Goal: Task Accomplishment & Management: Manage account settings

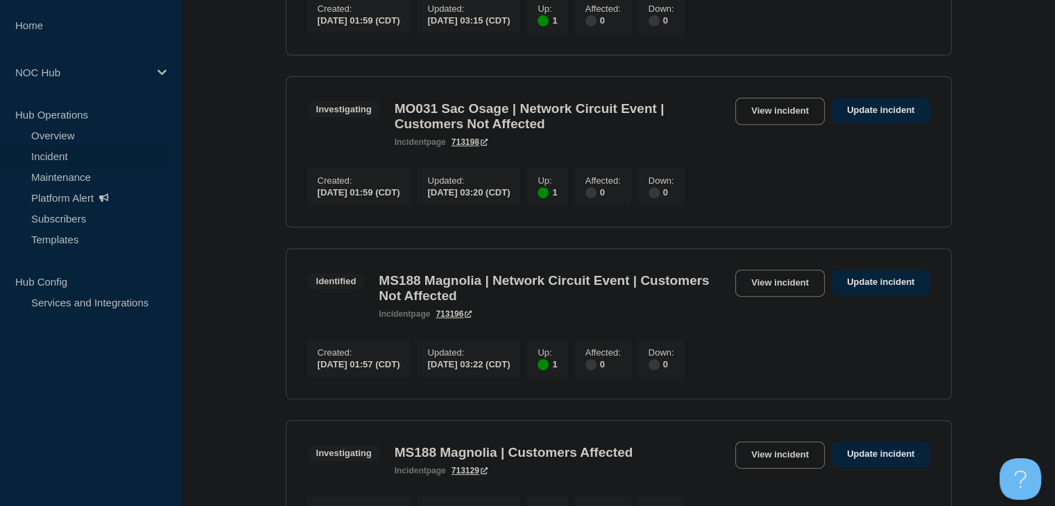
scroll to position [486, 0]
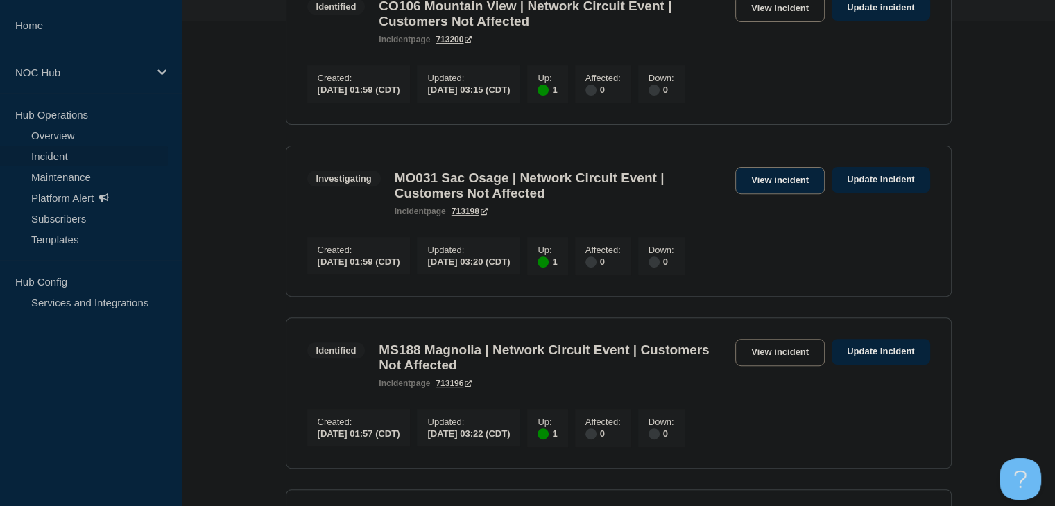
click at [779, 194] on link "View incident" at bounding box center [780, 180] width 90 height 27
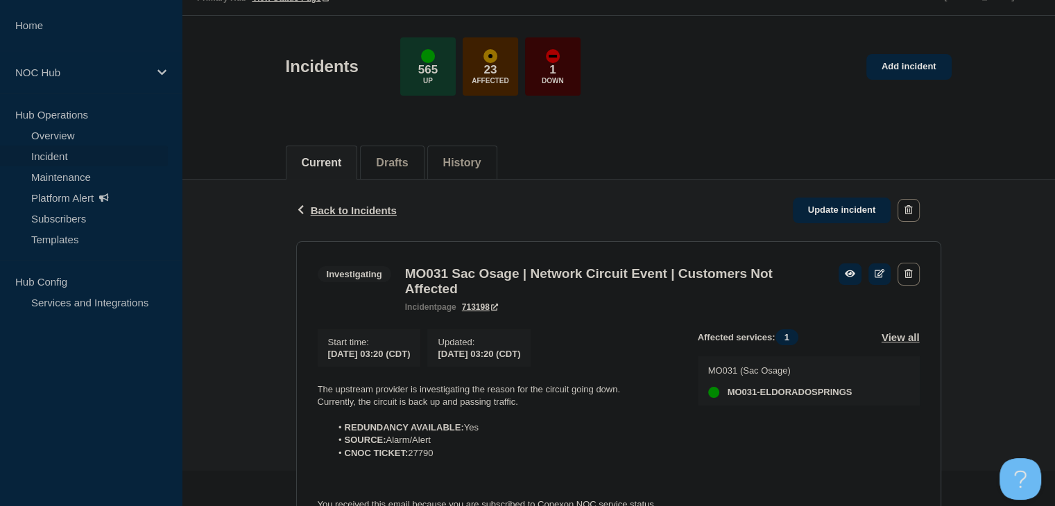
scroll to position [69, 0]
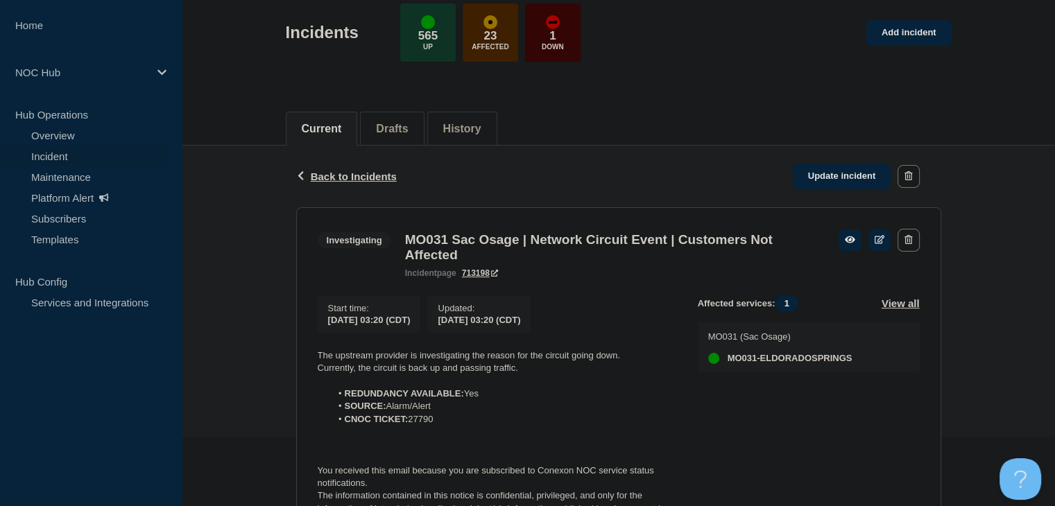
click at [55, 155] on link "Incident" at bounding box center [84, 156] width 168 height 21
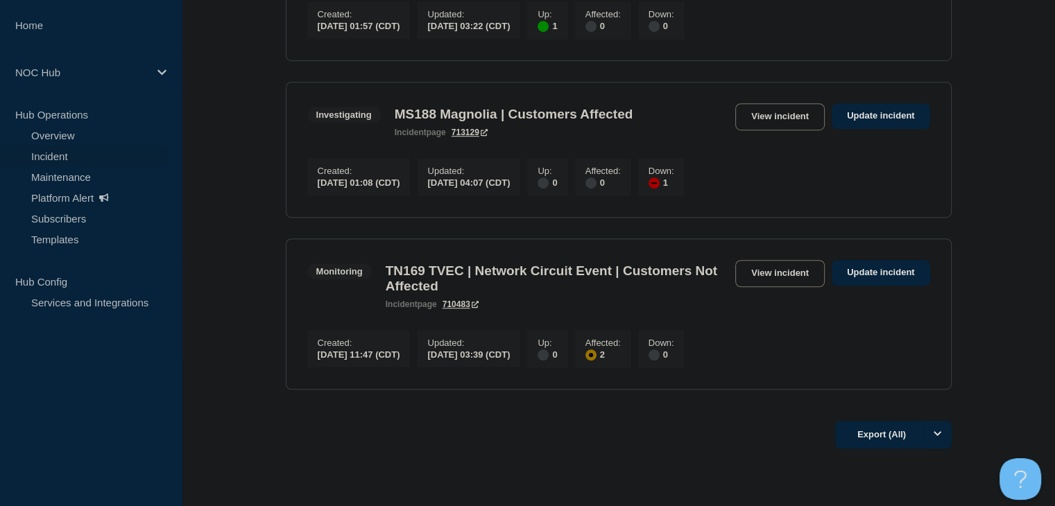
scroll to position [794, 0]
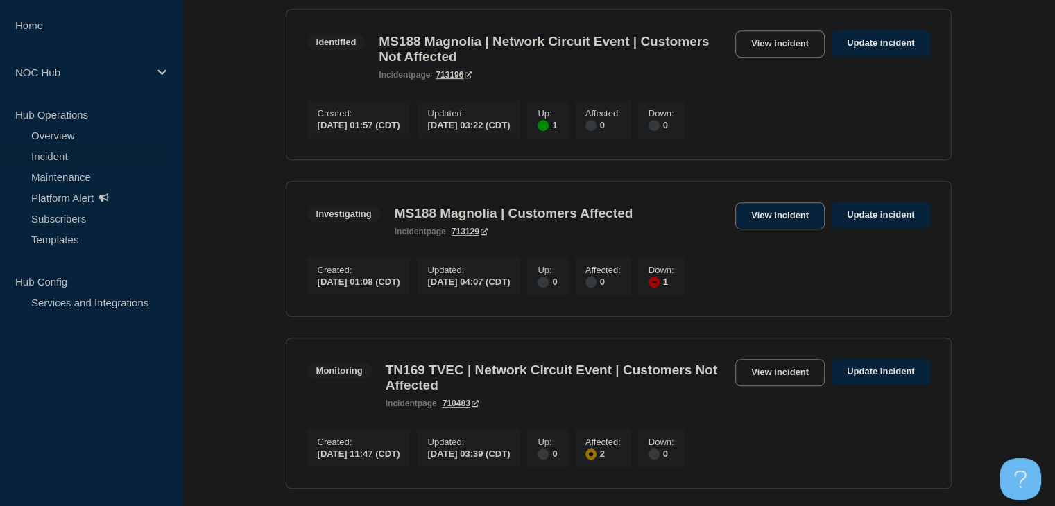
click at [788, 230] on link "View incident" at bounding box center [780, 216] width 90 height 27
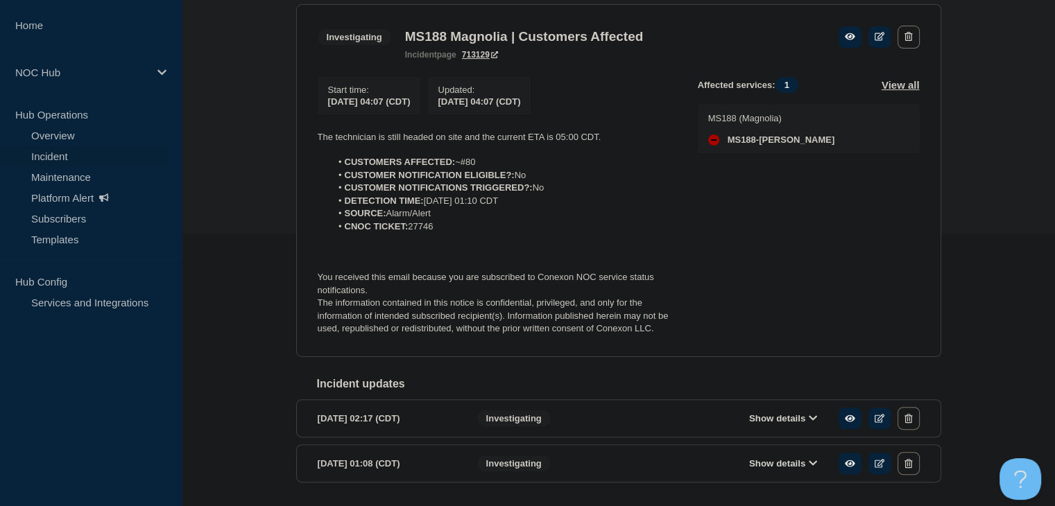
scroll to position [278, 0]
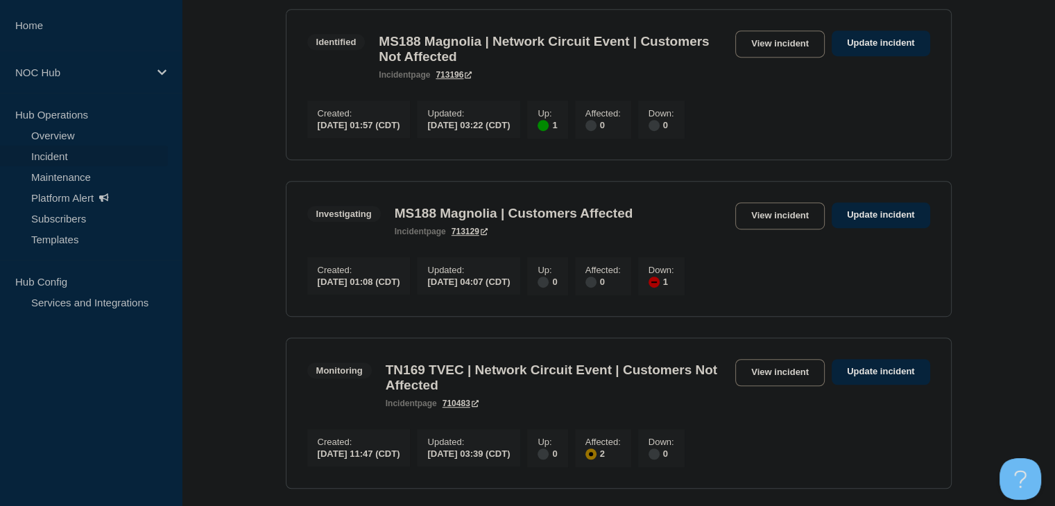
scroll to position [656, 0]
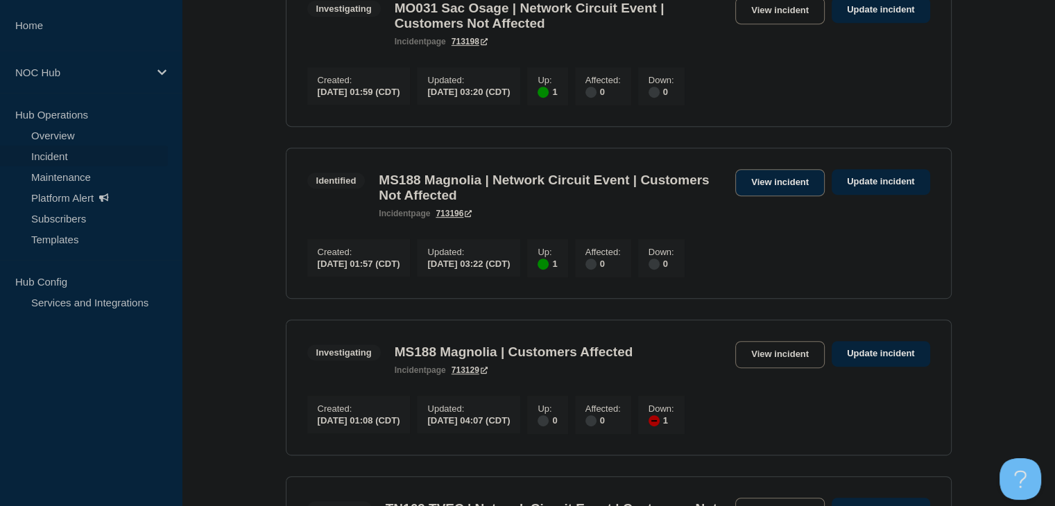
click at [793, 196] on link "View incident" at bounding box center [780, 182] width 90 height 27
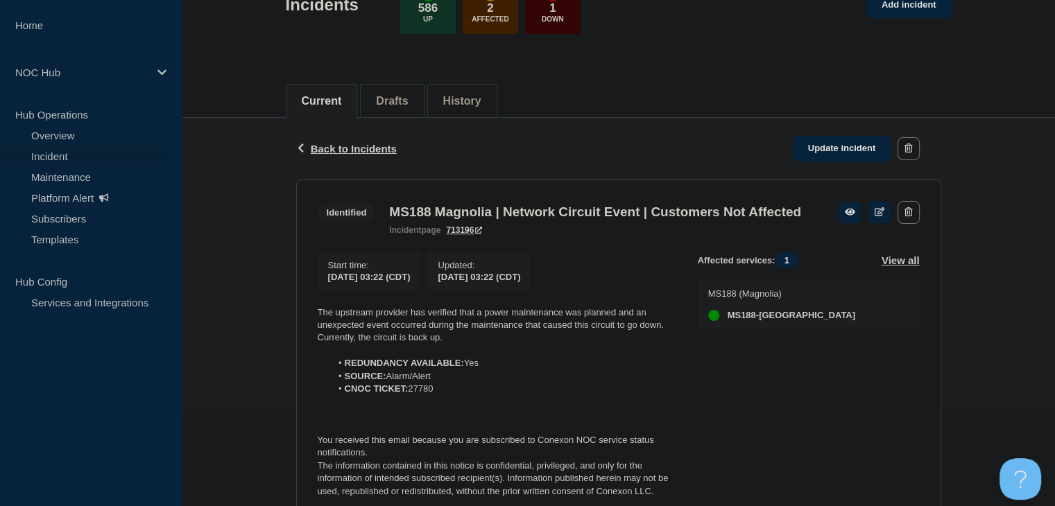
scroll to position [208, 0]
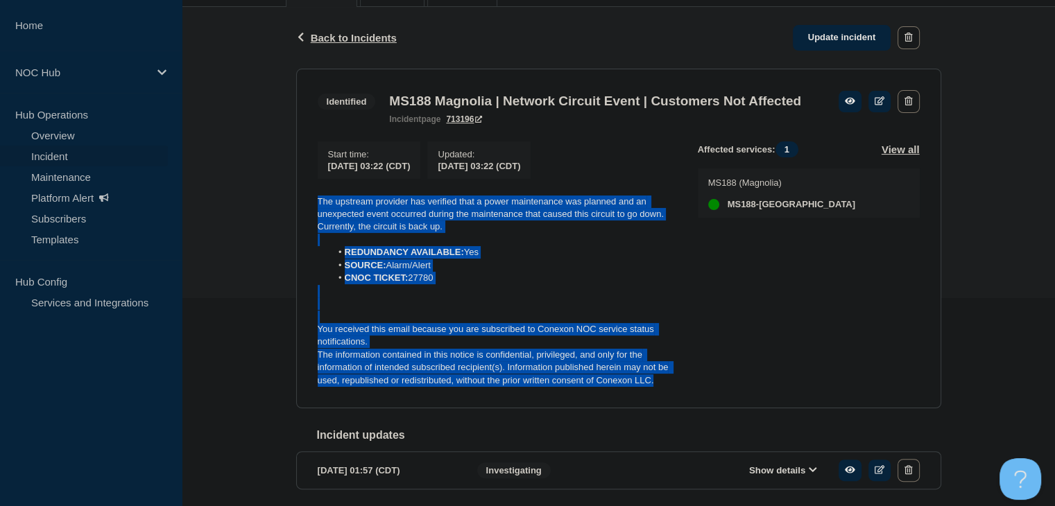
drag, startPoint x: 679, startPoint y: 407, endPoint x: 297, endPoint y: 225, distance: 422.4
click at [297, 225] on section "Identified MS188 Magnolia | Network Circuit Event | Customers Not Affected inci…" at bounding box center [618, 239] width 645 height 341
copy div "The upstream provider has verified that a power maintenance was planned and an …"
click at [835, 34] on link "Update incident" at bounding box center [842, 38] width 99 height 26
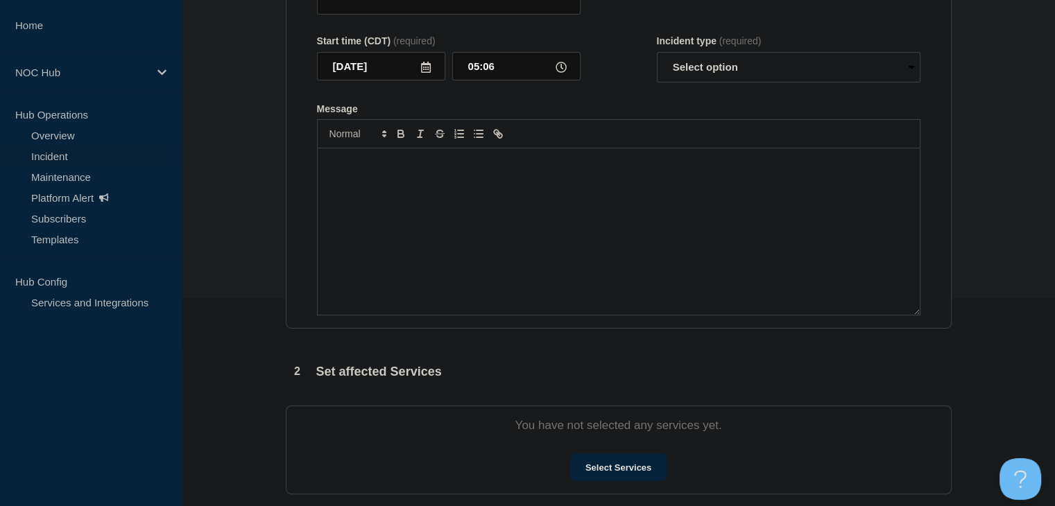
type input "MS188 Magnolia | Network Circuit Event | Customers Not Affected"
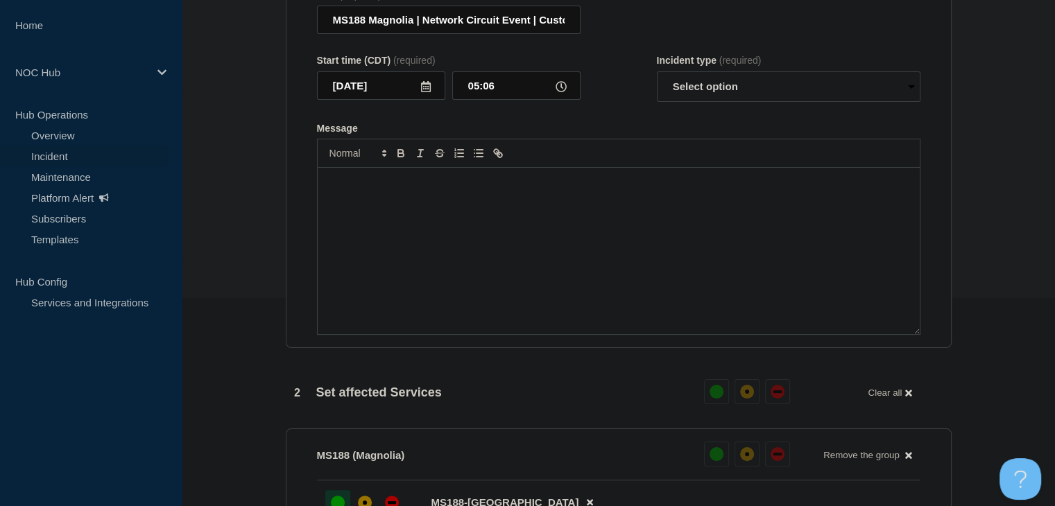
click at [502, 231] on div "Message" at bounding box center [619, 251] width 602 height 167
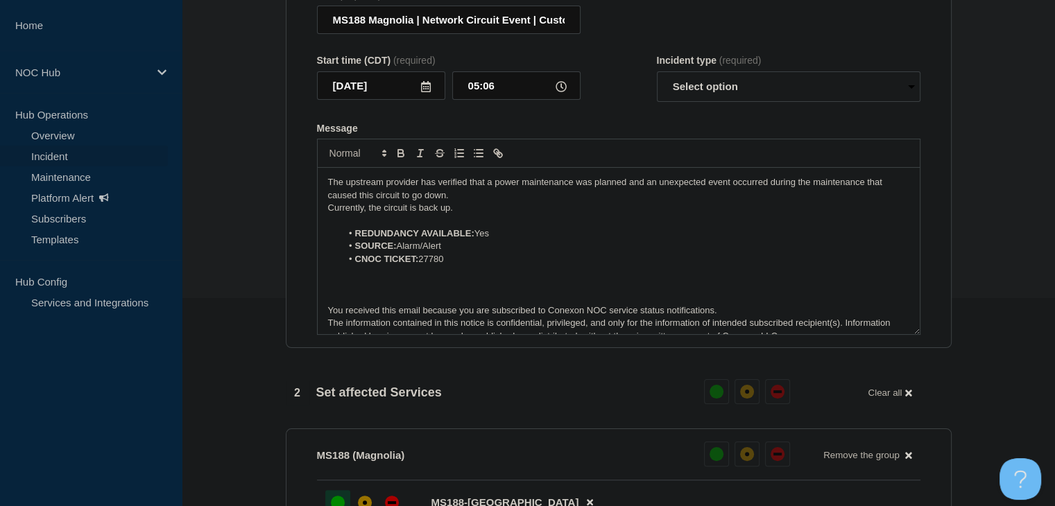
scroll to position [6, 0]
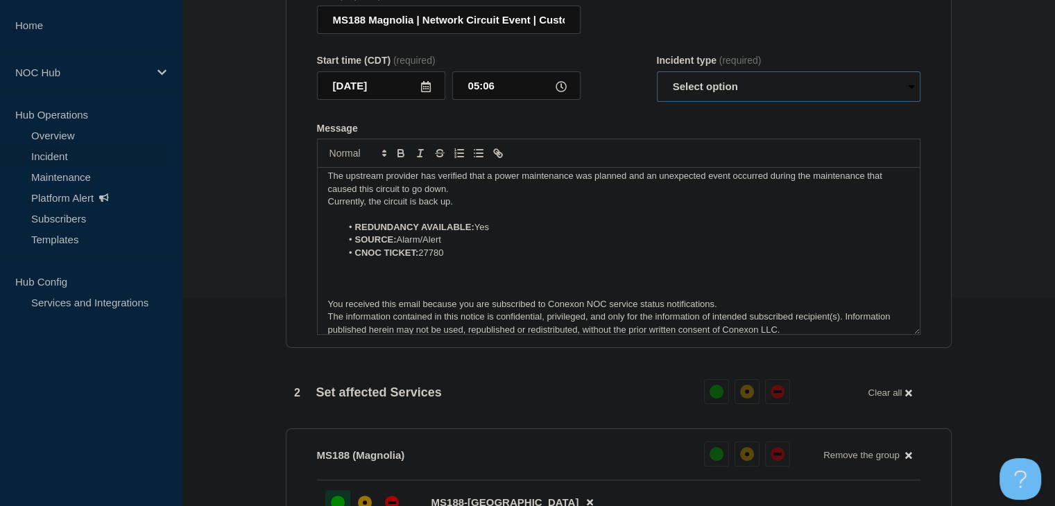
click at [730, 94] on select "Select option Investigating Identified Monitoring Resolved" at bounding box center [789, 86] width 264 height 31
select select "investigating"
click at [657, 80] on select "Select option Investigating Identified Monitoring Resolved" at bounding box center [789, 86] width 264 height 31
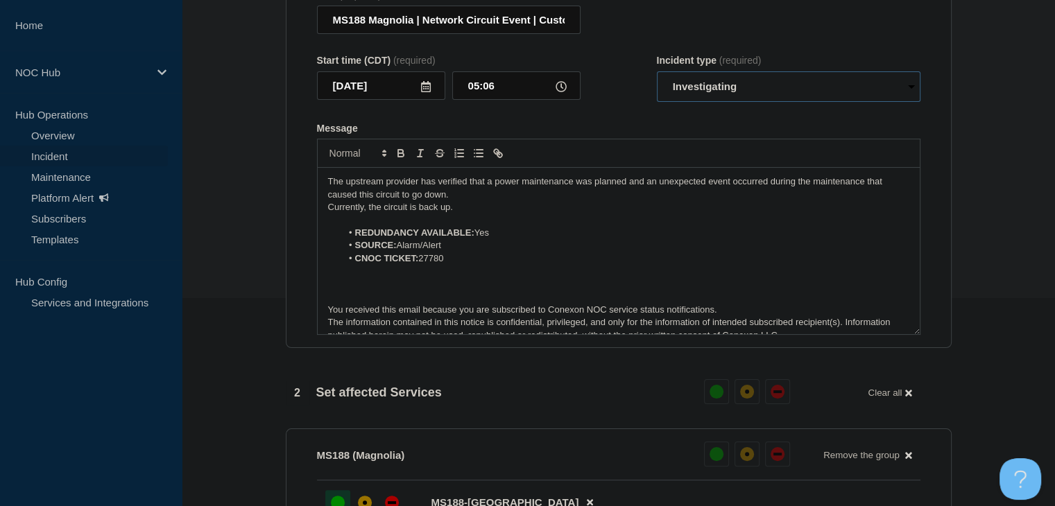
scroll to position [0, 0]
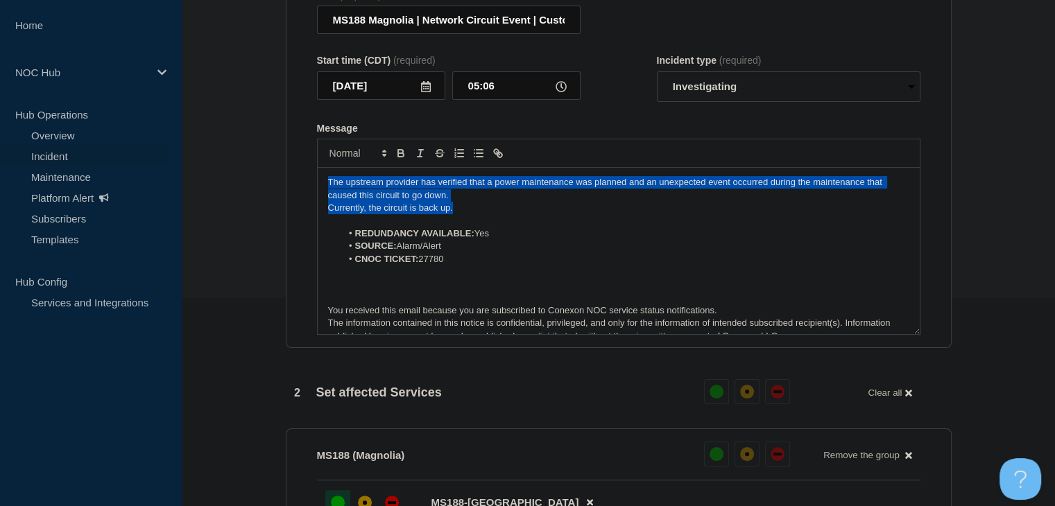
drag, startPoint x: 460, startPoint y: 217, endPoint x: 291, endPoint y: 181, distance: 173.1
click at [291, 181] on section "Title (required) MS188 Magnolia | Network Circuit Event | Customers Not Affecte…" at bounding box center [619, 162] width 666 height 373
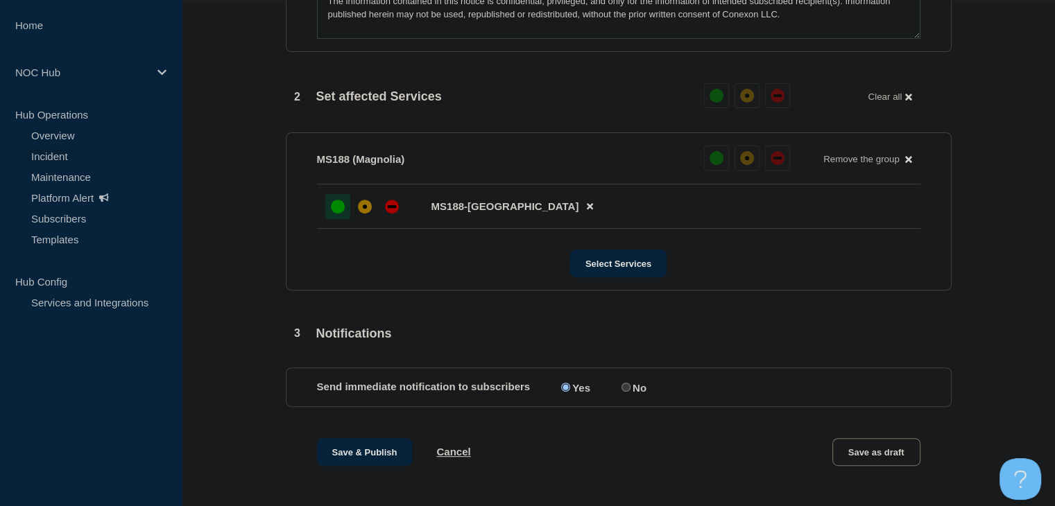
scroll to position [691, 0]
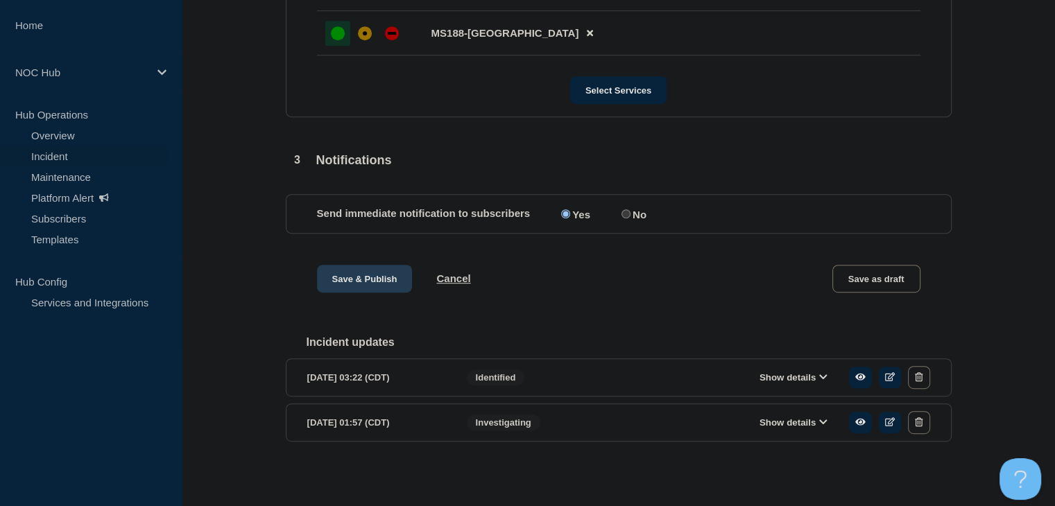
click at [361, 281] on button "Save & Publish" at bounding box center [365, 279] width 96 height 28
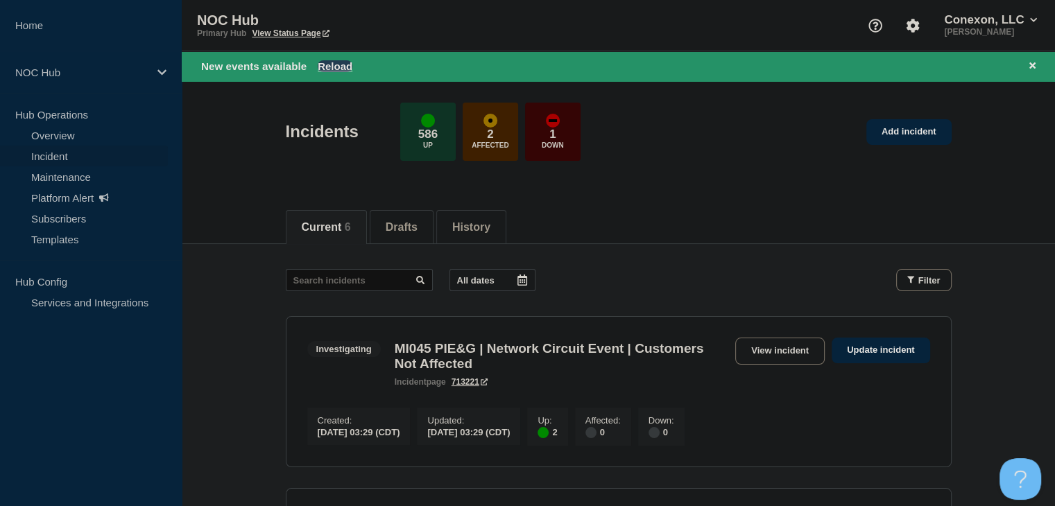
click at [336, 62] on button "Reload" at bounding box center [335, 66] width 35 height 12
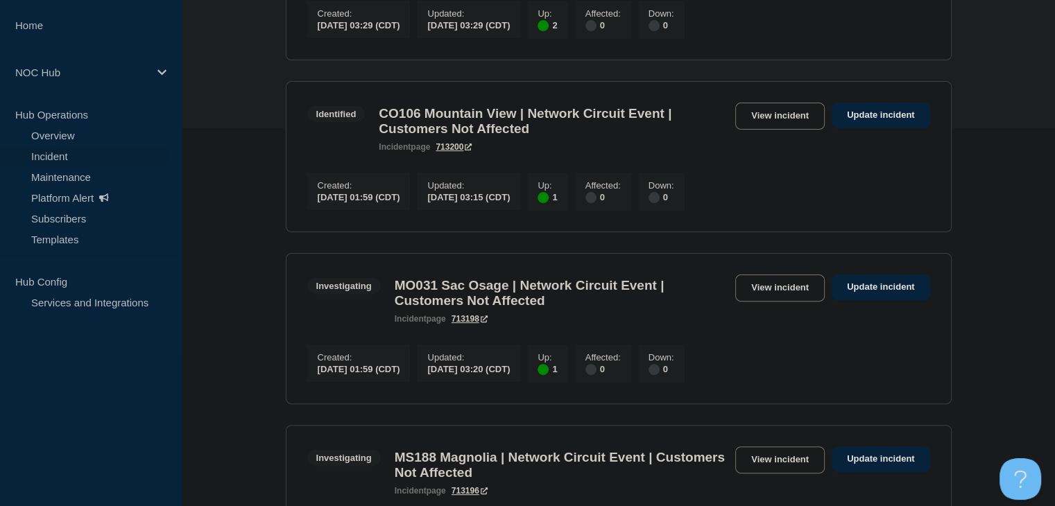
scroll to position [170, 0]
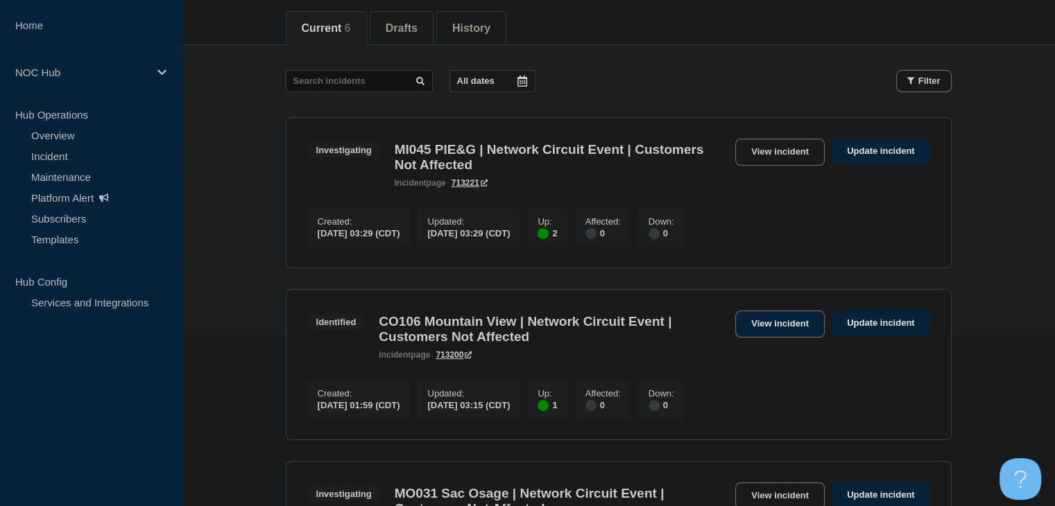
click at [761, 330] on link "View incident" at bounding box center [780, 324] width 90 height 27
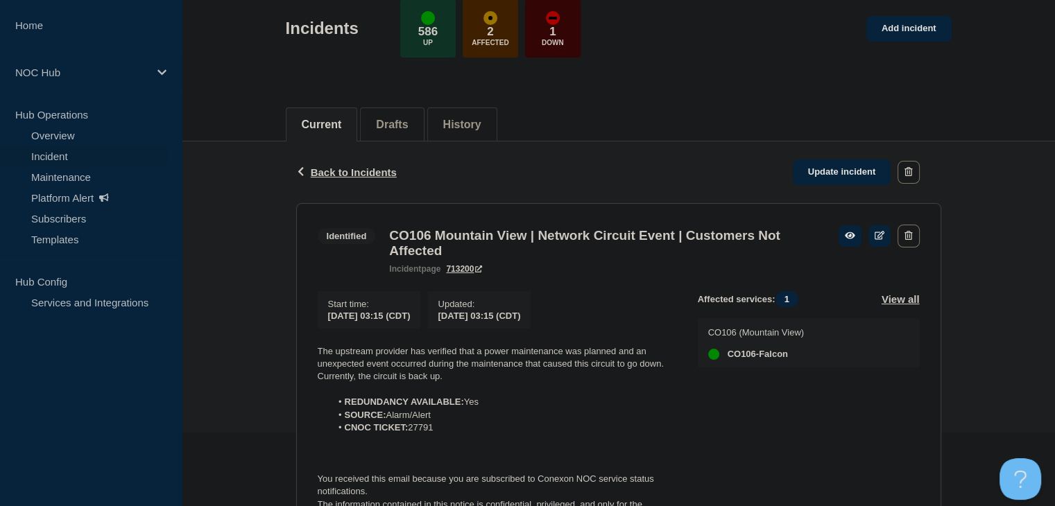
scroll to position [278, 0]
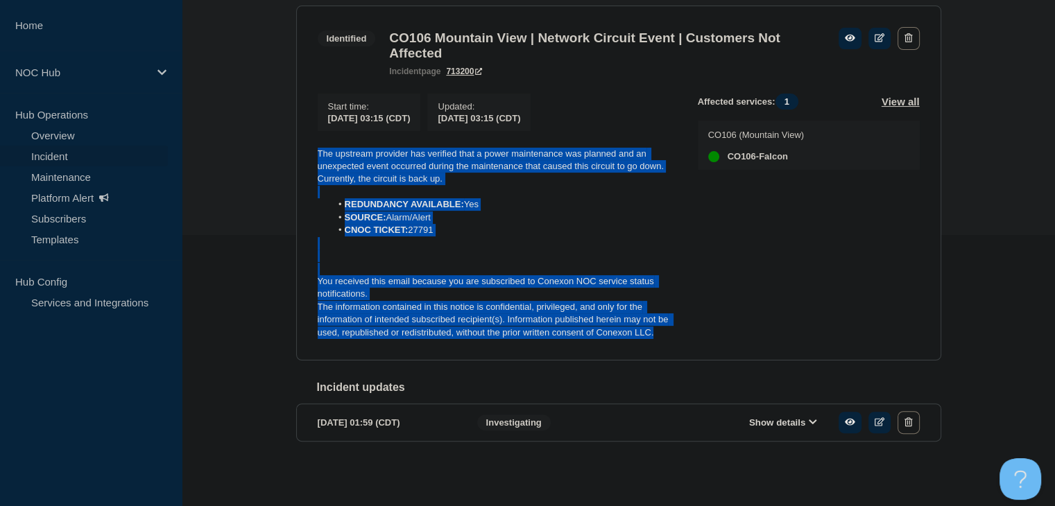
drag, startPoint x: 677, startPoint y: 341, endPoint x: 314, endPoint y: 156, distance: 407.7
click at [306, 157] on section "Identified CO106 Mountain View | Network Circuit Event | Customers Not Affected…" at bounding box center [618, 184] width 645 height 356
copy div "The upstream provider has verified that a power maintenance was planned and an …"
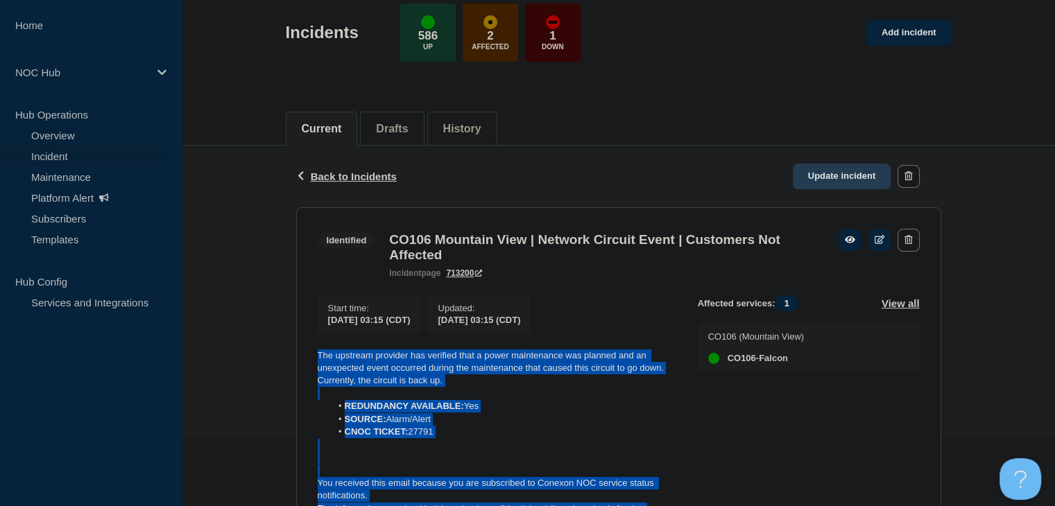
click at [828, 169] on link "Update incident" at bounding box center [842, 177] width 99 height 26
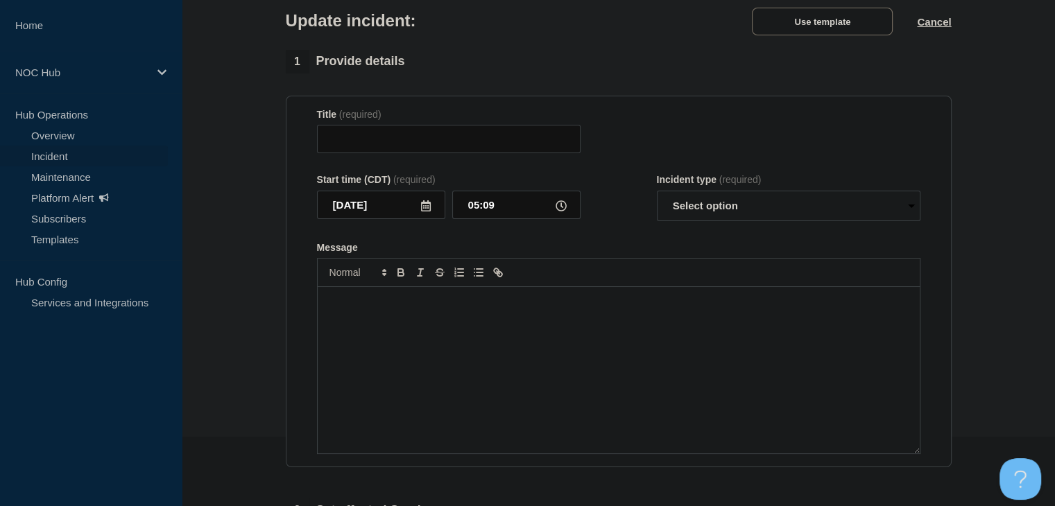
type input "CO106 Mountain View | Network Circuit Event | Customers Not Affected"
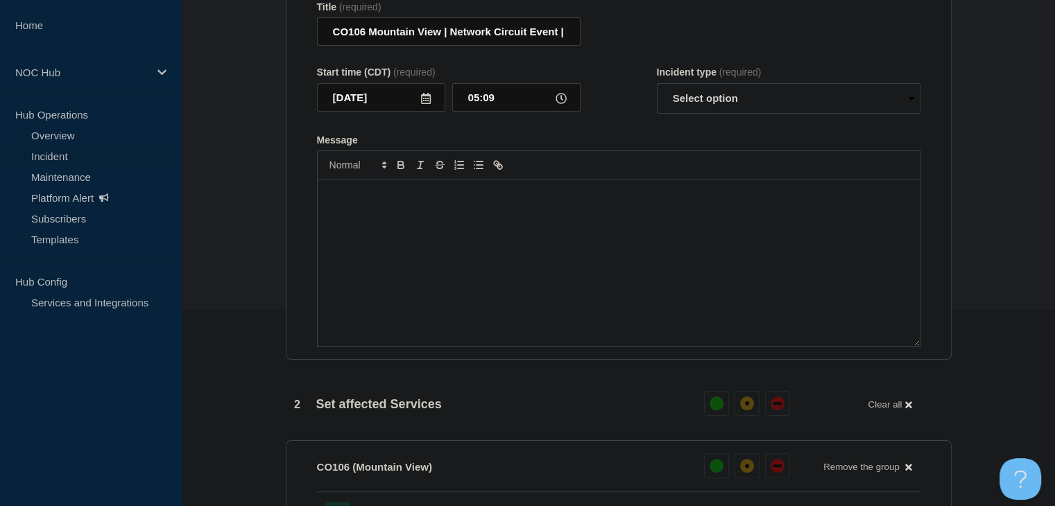
scroll to position [278, 0]
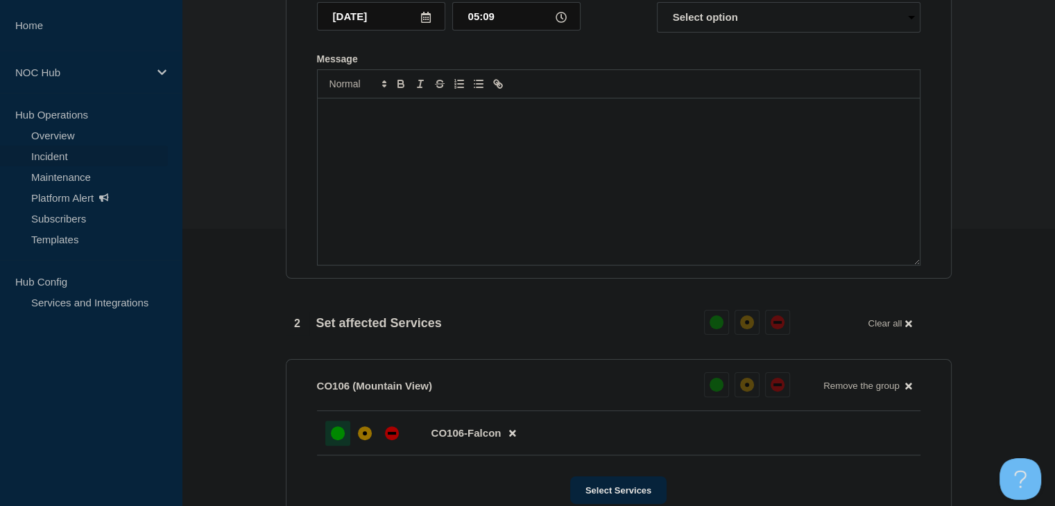
click at [513, 203] on div "Message" at bounding box center [619, 182] width 602 height 167
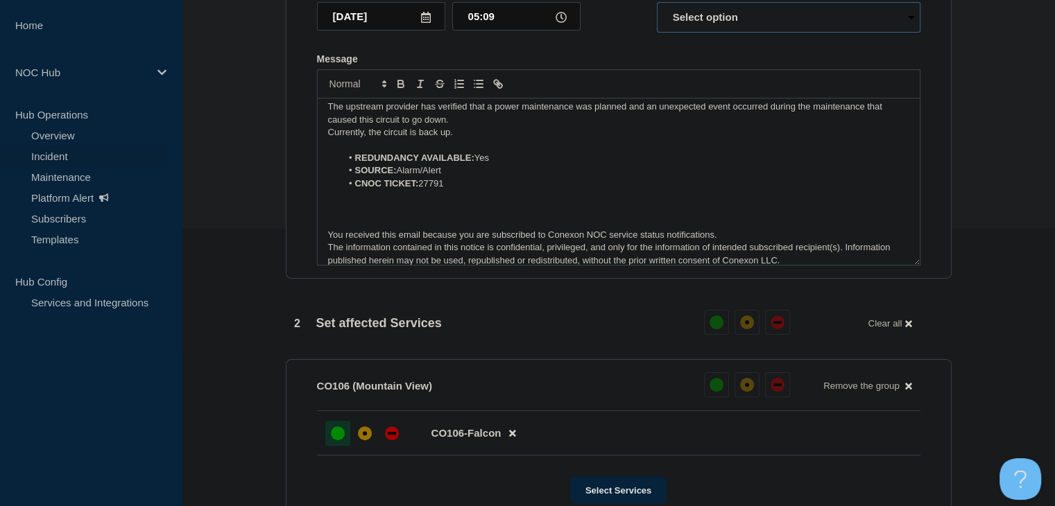
click at [701, 28] on select "Select option Investigating Identified Monitoring Resolved" at bounding box center [789, 17] width 264 height 31
select select "monitoring"
click at [657, 10] on select "Select option Investigating Identified Monitoring Resolved" at bounding box center [789, 17] width 264 height 31
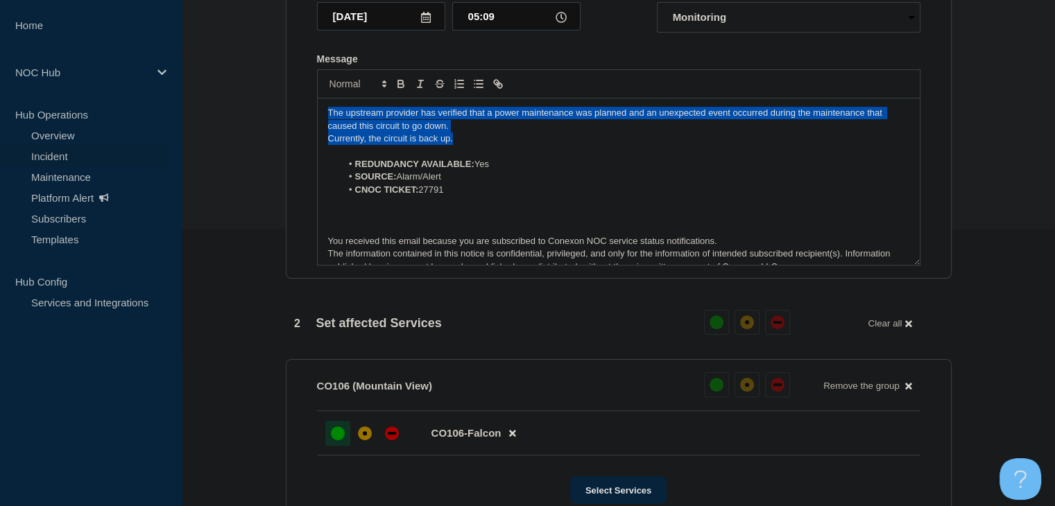
drag, startPoint x: 465, startPoint y: 145, endPoint x: 286, endPoint y: 114, distance: 181.7
click at [286, 114] on section "Title (required) CO106 Mountain View | Network Circuit Event | Customers Not Af…" at bounding box center [619, 93] width 666 height 373
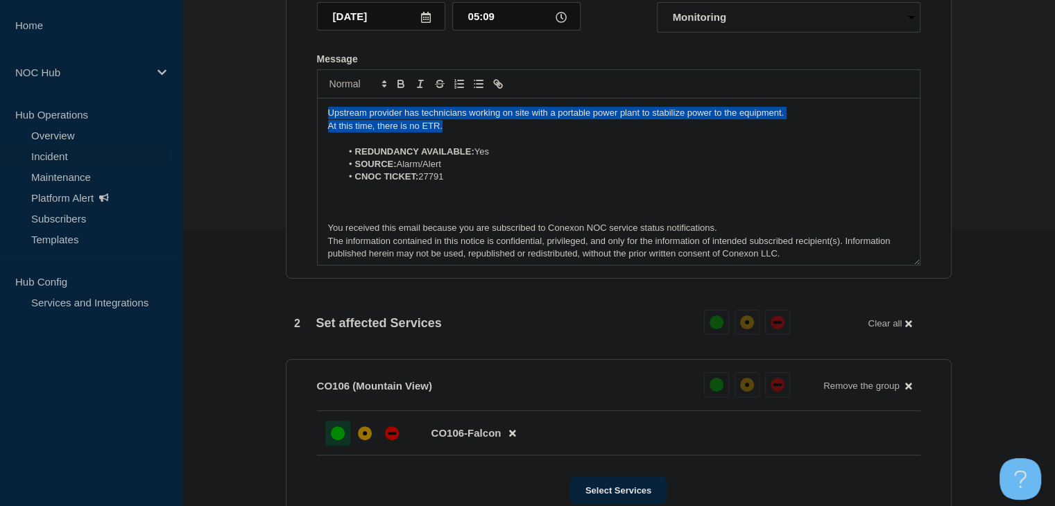
drag, startPoint x: 458, startPoint y: 134, endPoint x: 280, endPoint y: 108, distance: 179.5
click at [280, 108] on div "1 Provide details Title (required) CO106 Mountain View | Network Circuit Event …" at bounding box center [619, 373] width 682 height 1025
copy div "Upstream provider has technicians working on site with a portable power plant t…"
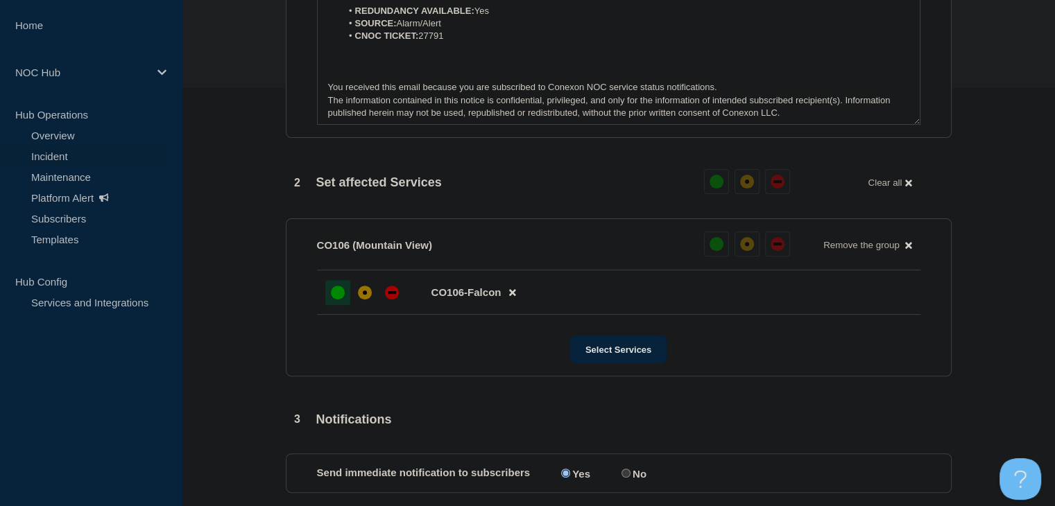
scroll to position [555, 0]
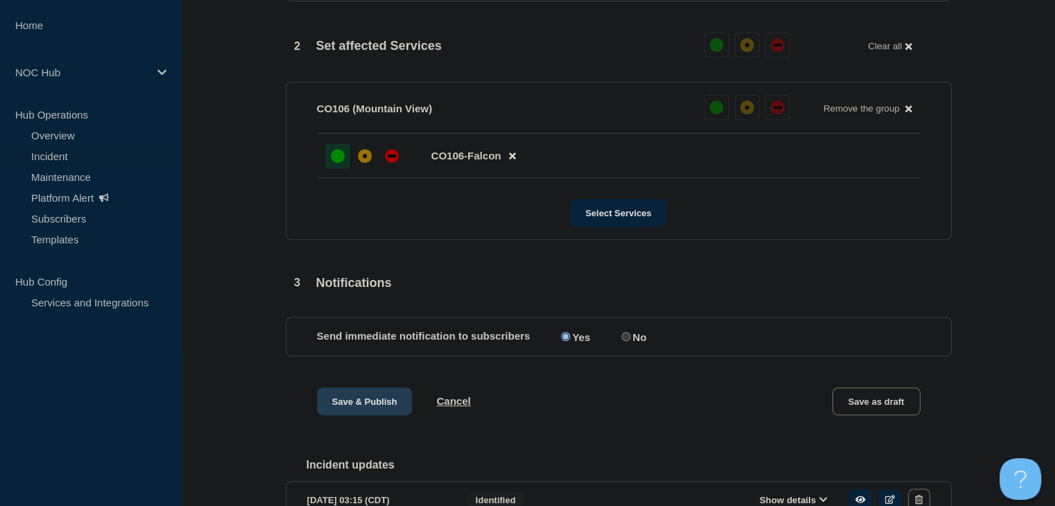
click at [349, 402] on button "Save & Publish" at bounding box center [365, 402] width 96 height 28
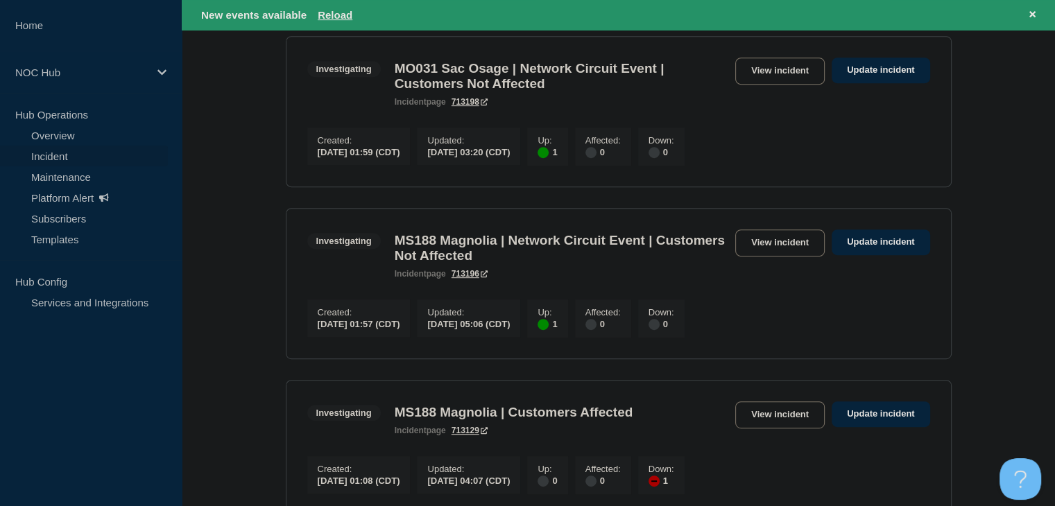
scroll to position [694, 0]
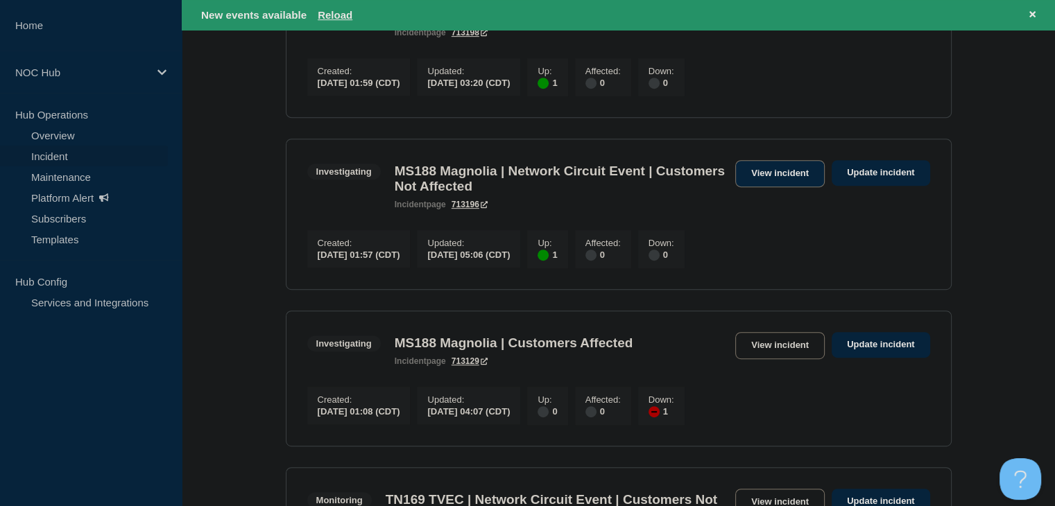
click at [783, 187] on link "View incident" at bounding box center [780, 173] width 90 height 27
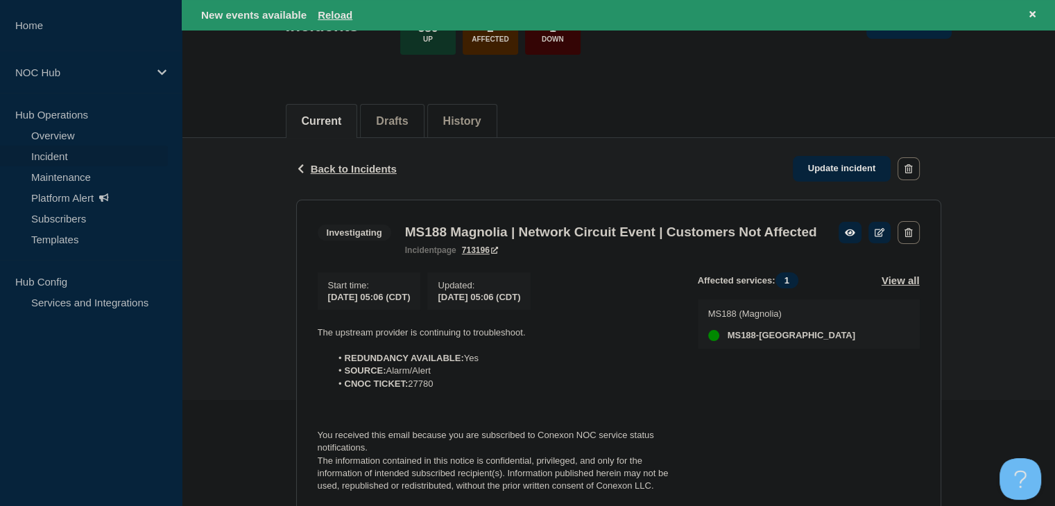
scroll to position [208, 0]
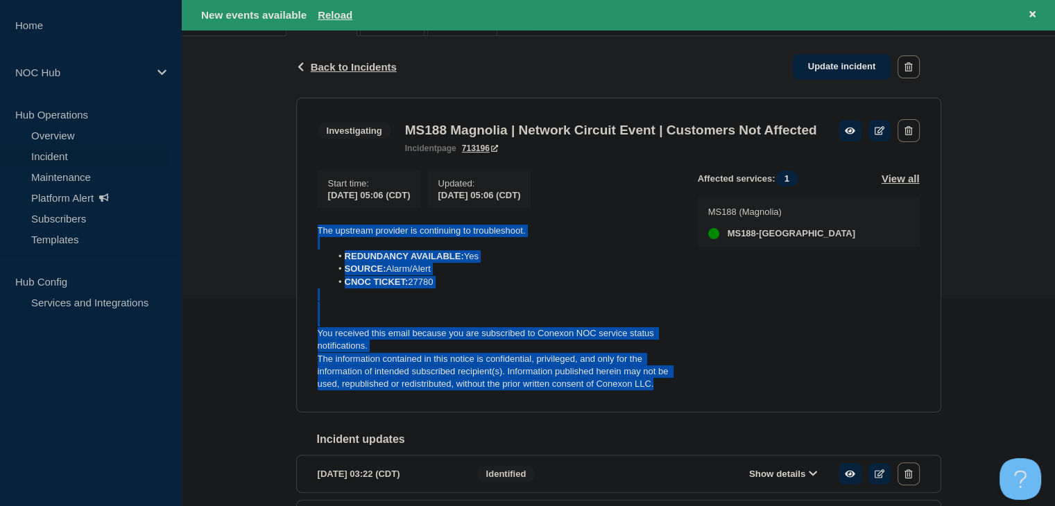
drag, startPoint x: 680, startPoint y: 404, endPoint x: 310, endPoint y: 252, distance: 400.1
click at [310, 252] on section "Investigating MS188 Magnolia | Network Circuit Event | Customers Not Affected i…" at bounding box center [618, 255] width 645 height 315
copy div "The upstream provider is continuing to troubleshoot. REDUNDANCY AVAILABLE: Yes …"
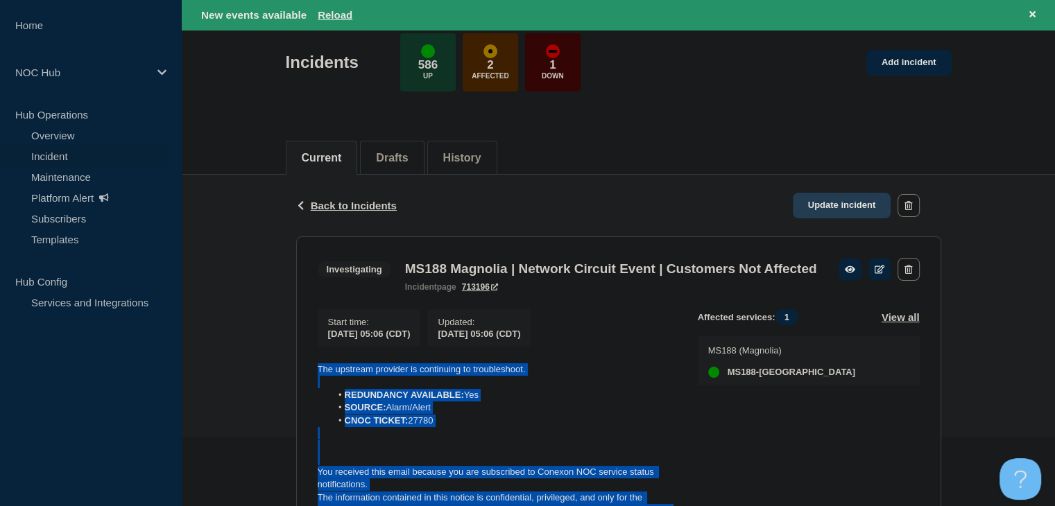
click at [851, 200] on link "Update incident" at bounding box center [842, 206] width 99 height 26
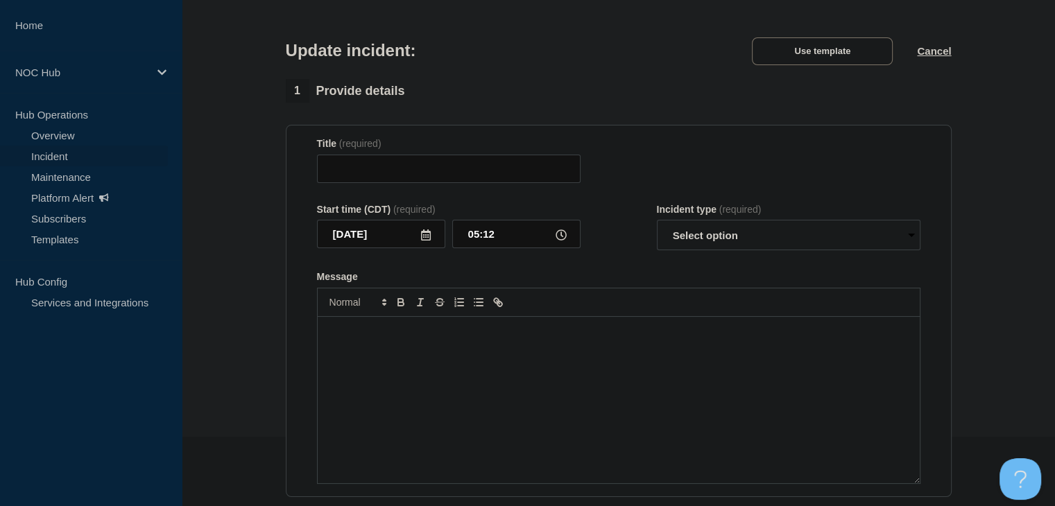
type input "MS188 Magnolia | Network Circuit Event | Customers Not Affected"
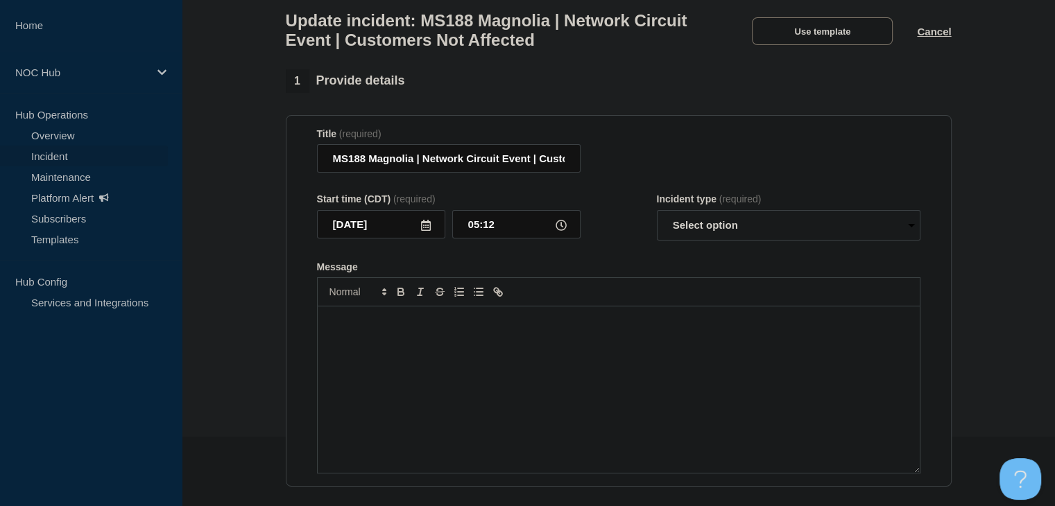
click at [611, 396] on div "Message" at bounding box center [619, 390] width 602 height 167
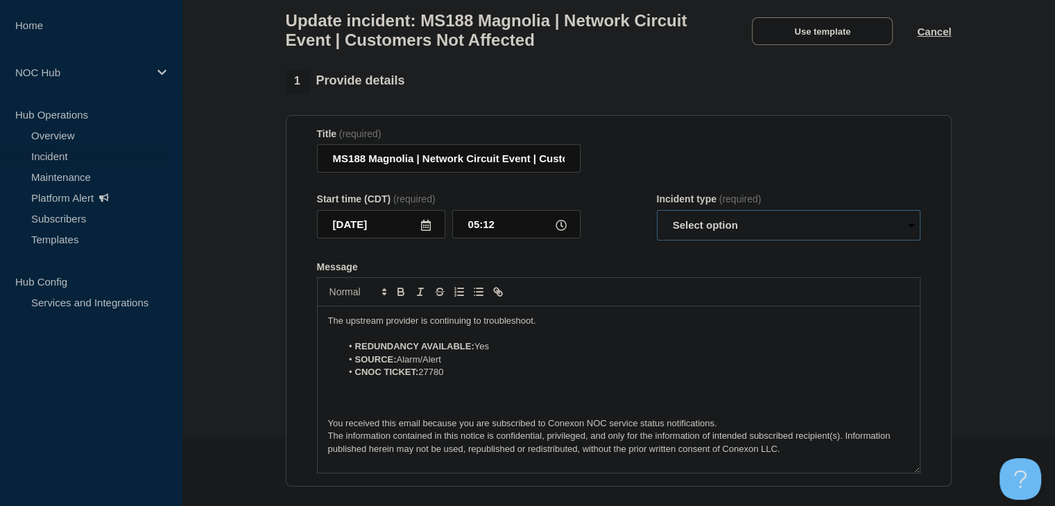
click at [787, 228] on select "Select option Investigating Identified Monitoring Resolved" at bounding box center [789, 225] width 264 height 31
select select "monitoring"
click at [657, 219] on select "Select option Investigating Identified Monitoring Resolved" at bounding box center [789, 225] width 264 height 31
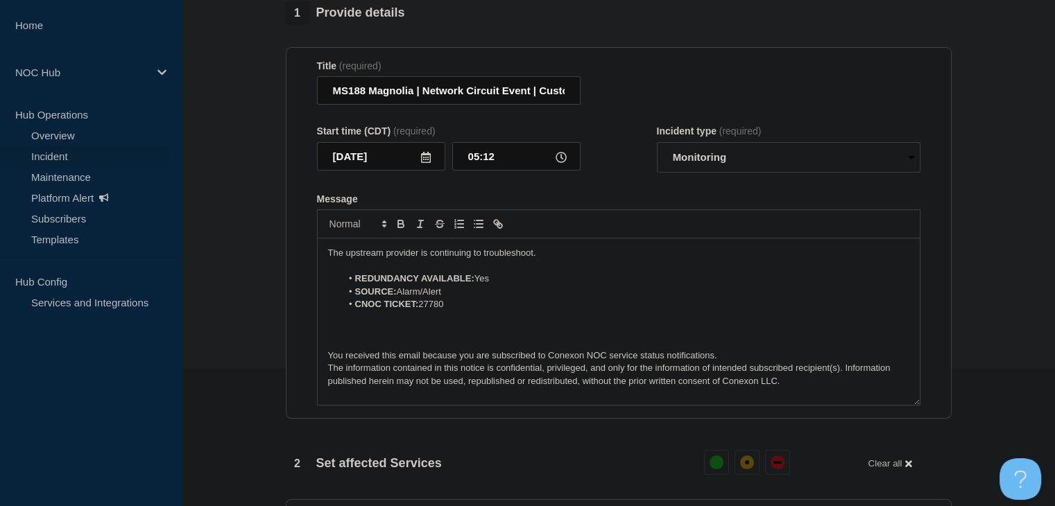
scroll to position [139, 0]
click at [408, 258] on p "The upstream provider is continuing to troubleshoot." at bounding box center [618, 252] width 581 height 12
click at [407, 258] on p "The upstream provider is continuing to troubleshoot." at bounding box center [618, 252] width 581 height 12
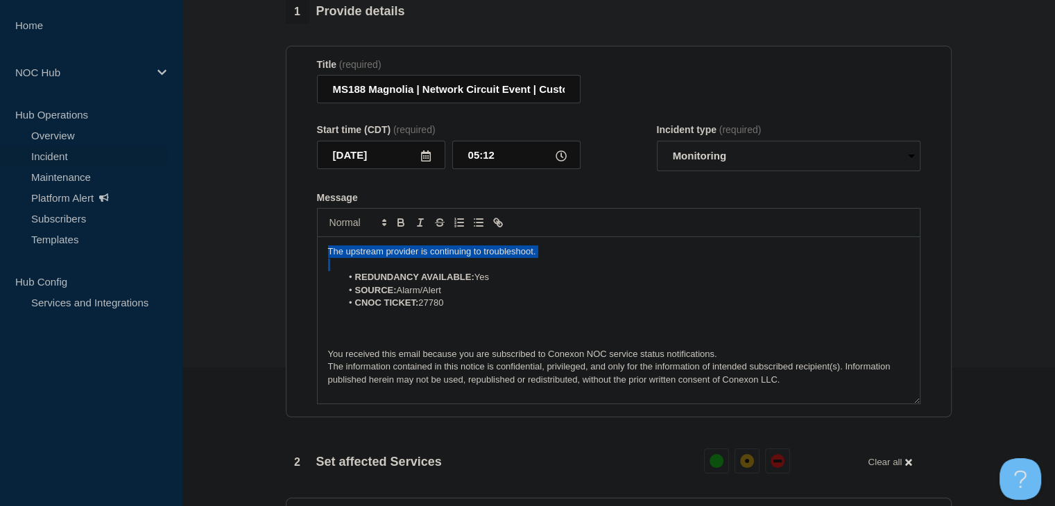
click at [407, 258] on p "The upstream provider is continuing to troubleshoot." at bounding box center [618, 252] width 581 height 12
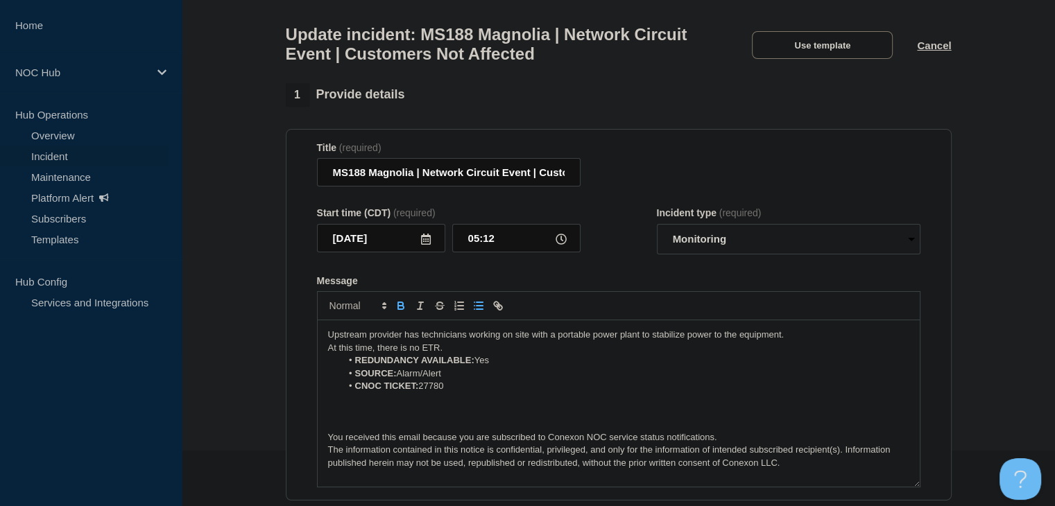
scroll to position [0, 0]
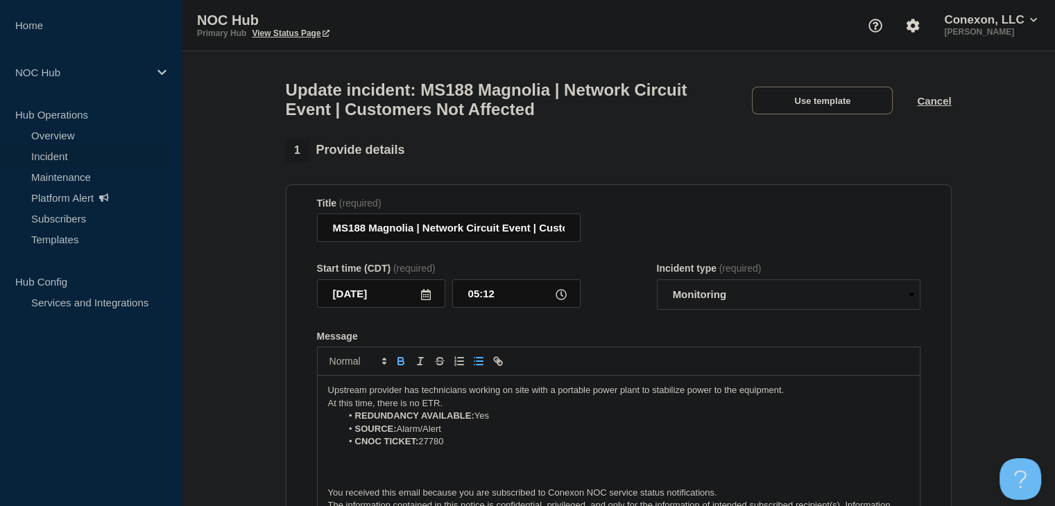
click at [449, 407] on p "At this time, there is no ETR." at bounding box center [618, 404] width 581 height 12
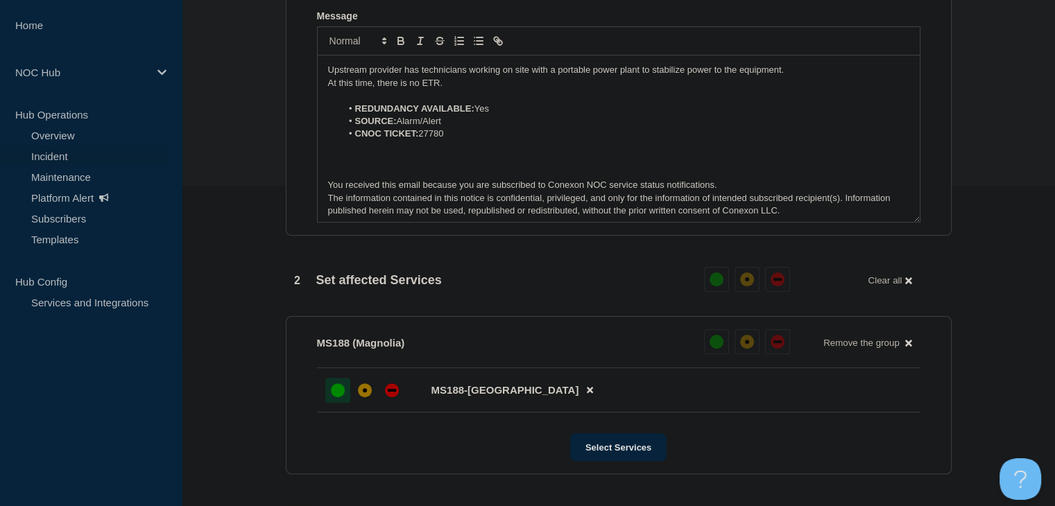
scroll to position [555, 0]
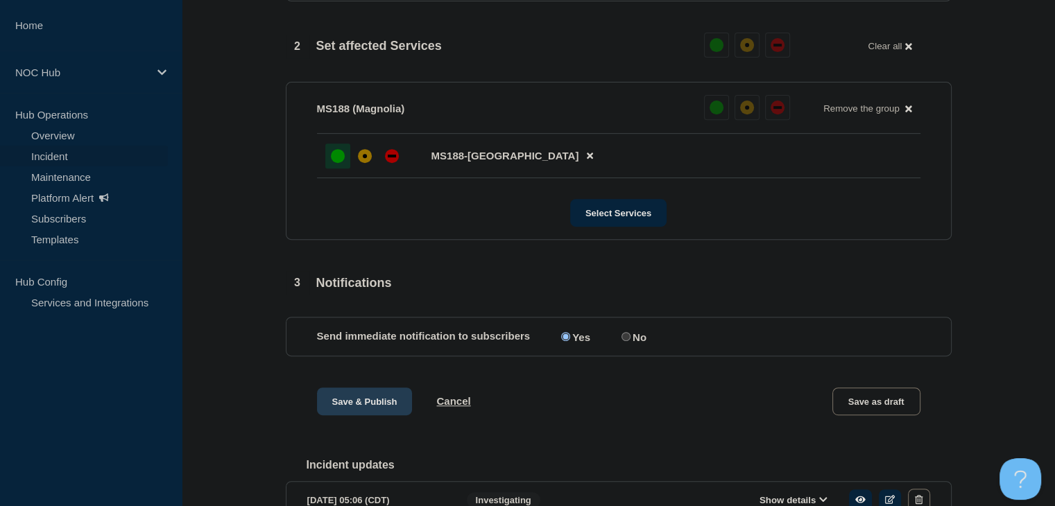
click at [380, 416] on button "Save & Publish" at bounding box center [365, 402] width 96 height 28
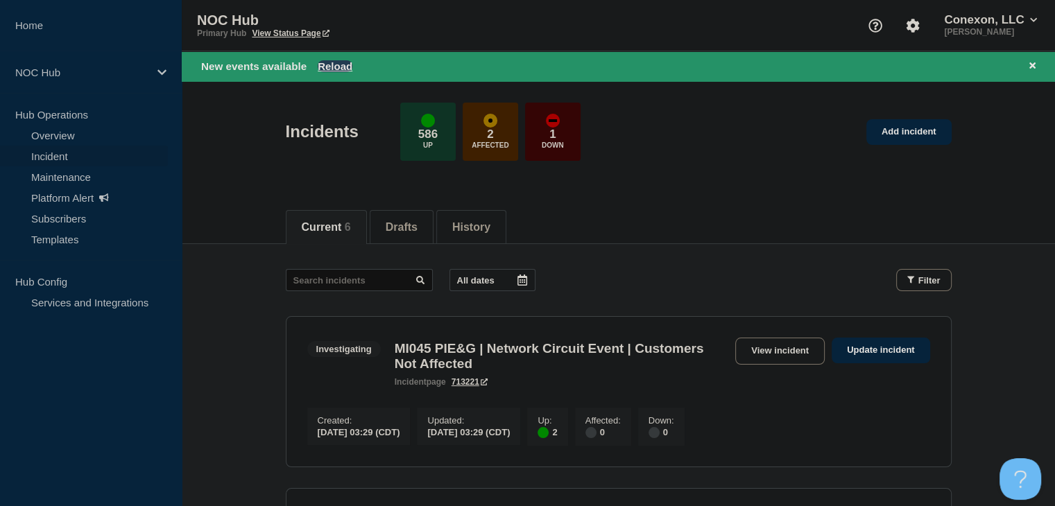
click at [337, 64] on button "Reload" at bounding box center [335, 66] width 35 height 12
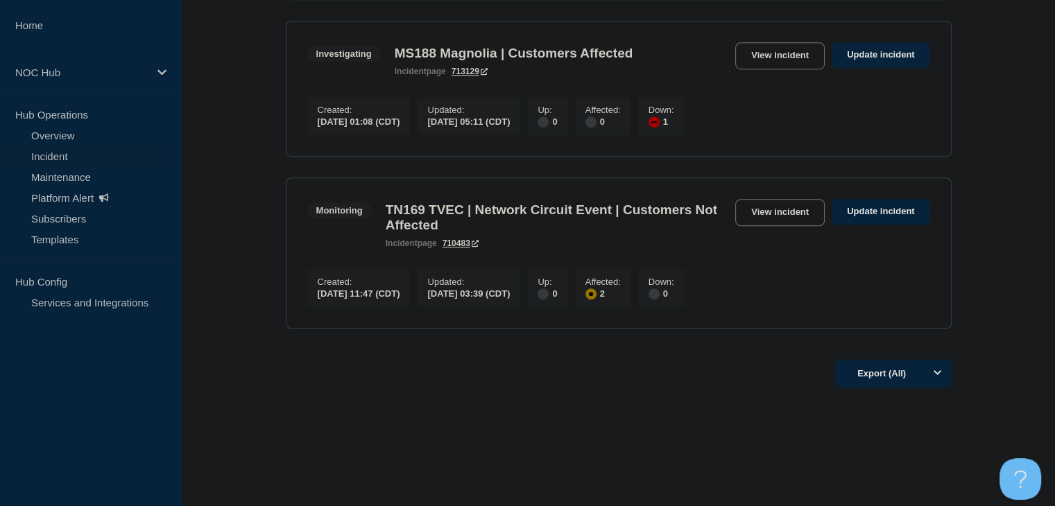
scroll to position [1003, 0]
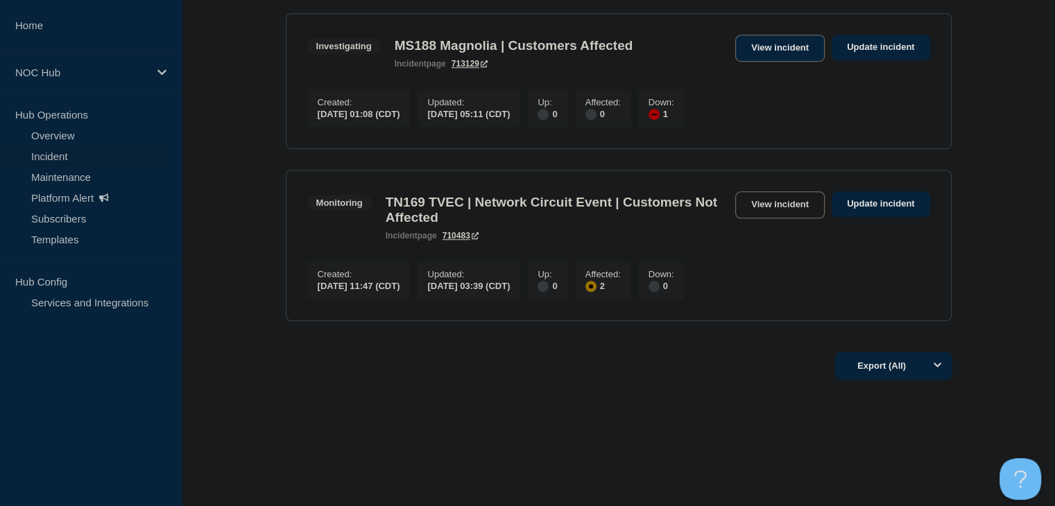
click at [764, 40] on link "View incident" at bounding box center [780, 48] width 90 height 27
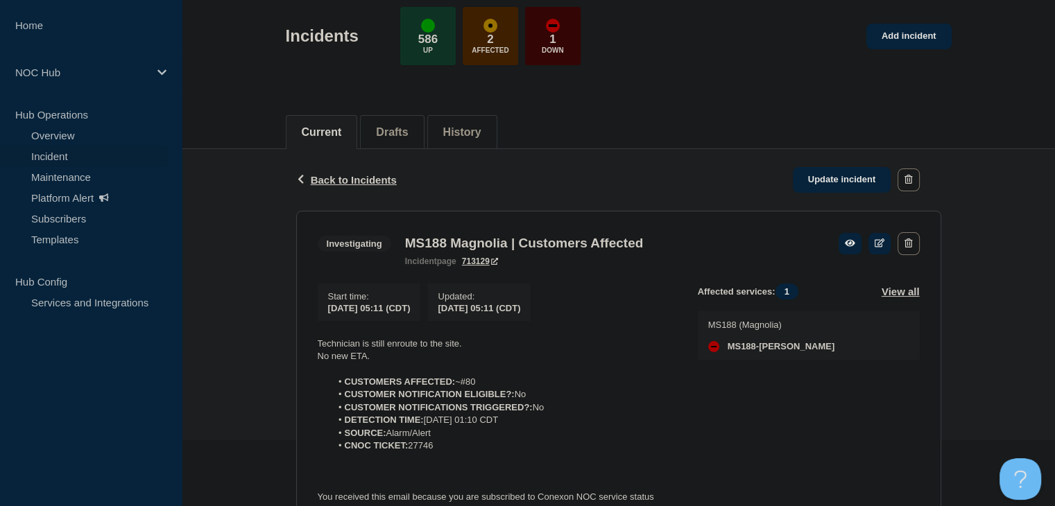
scroll to position [208, 0]
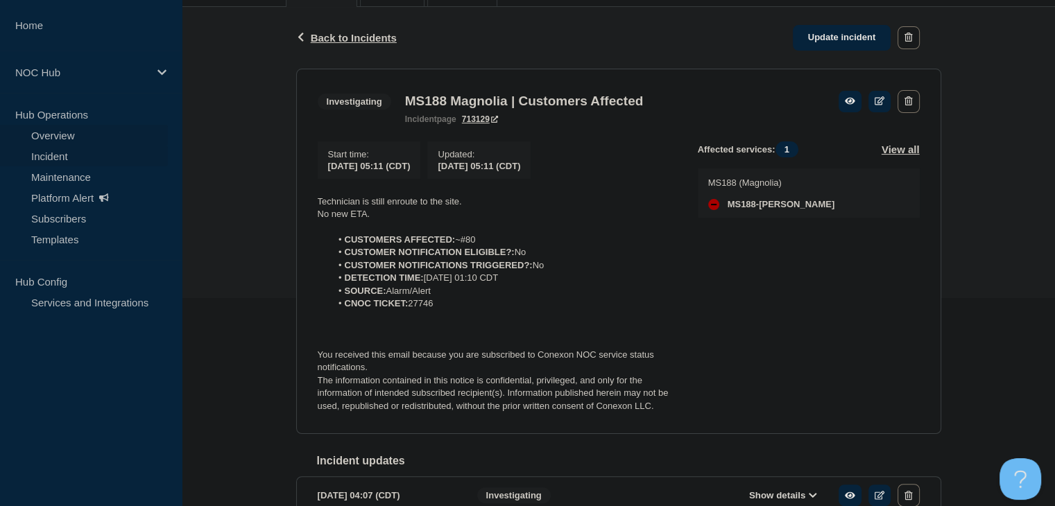
click at [103, 133] on link "Overview" at bounding box center [84, 135] width 168 height 21
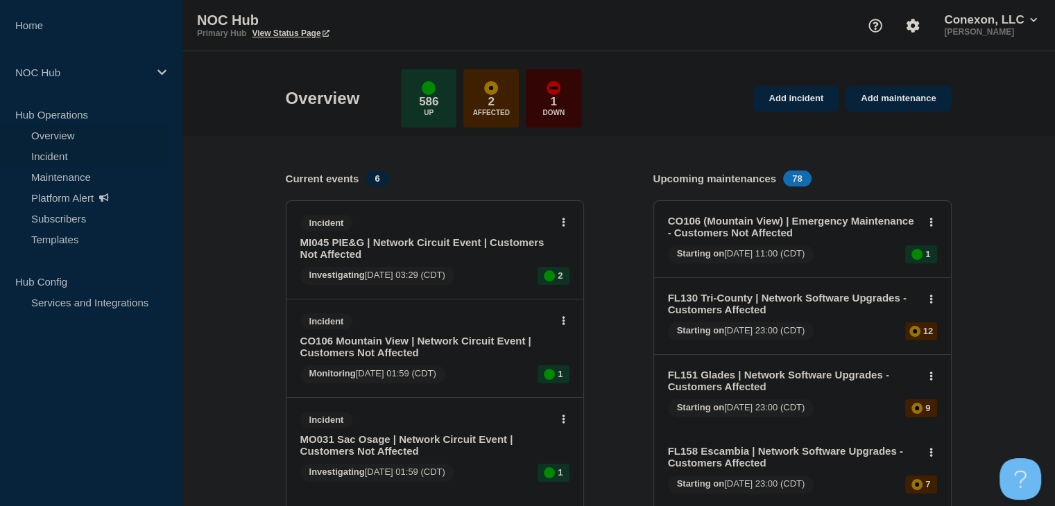
click at [66, 153] on link "Incident" at bounding box center [84, 156] width 168 height 21
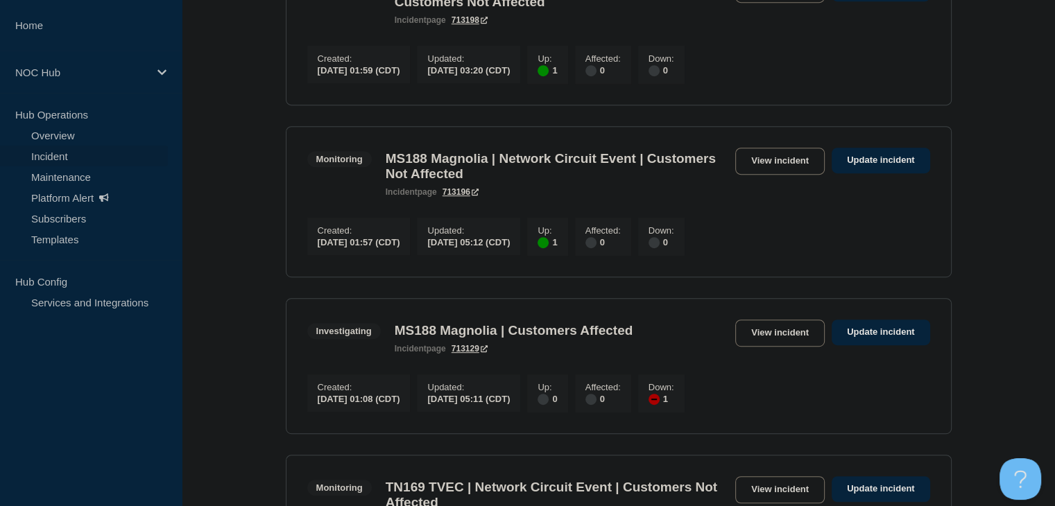
scroll to position [694, 0]
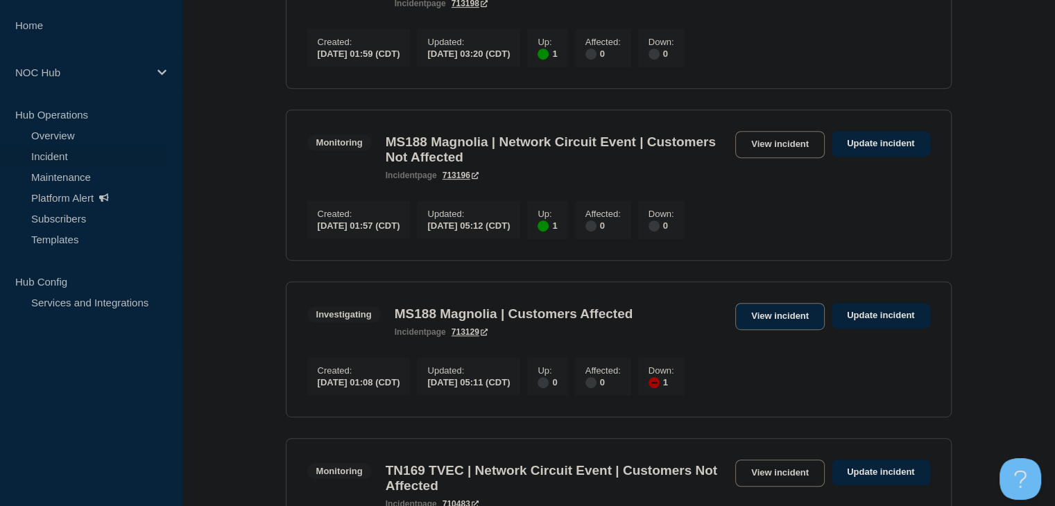
click at [773, 330] on link "View incident" at bounding box center [780, 316] width 90 height 27
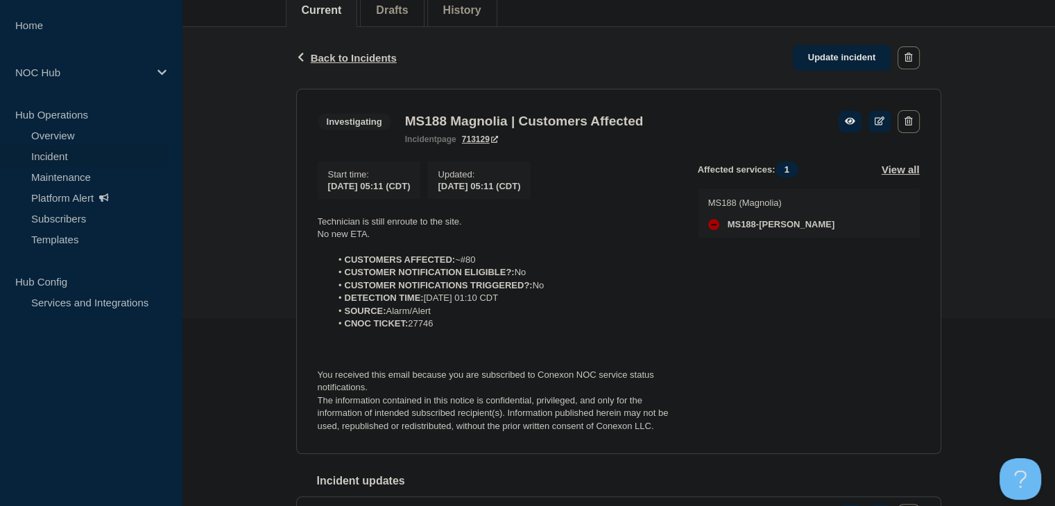
scroll to position [278, 0]
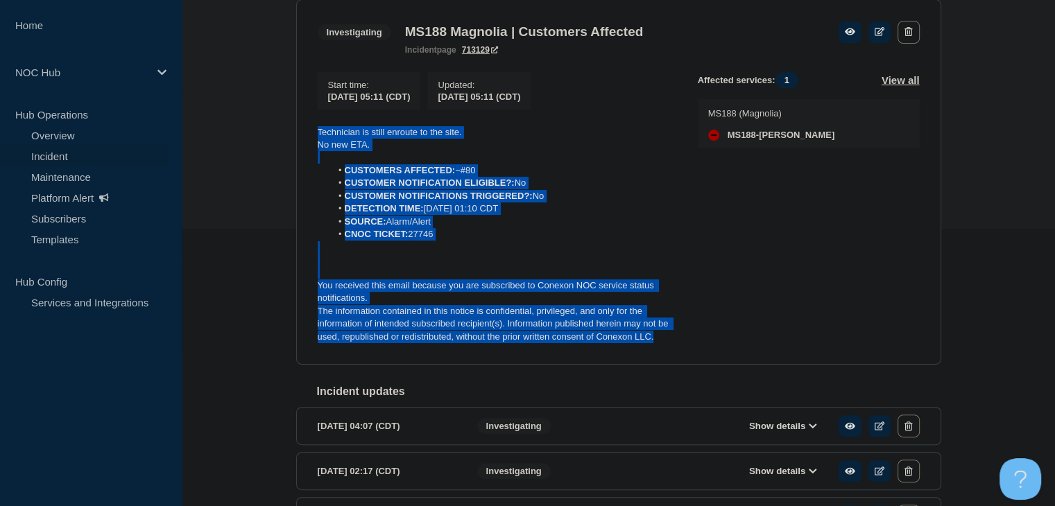
drag, startPoint x: 634, startPoint y: 332, endPoint x: 312, endPoint y: 139, distance: 376.2
click at [312, 139] on section "Investigating MS188 Magnolia | Customers Affected incident page 713129 Start ti…" at bounding box center [618, 182] width 645 height 366
copy div "Technician is still enroute to the site. No new ETA. CUSTOMERS AFFECTED: ~#80 C…"
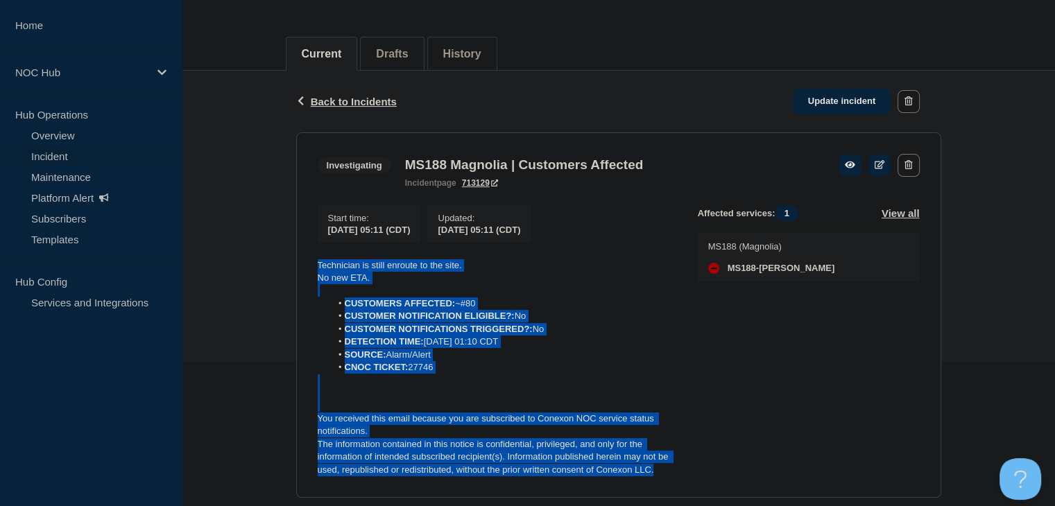
scroll to position [139, 0]
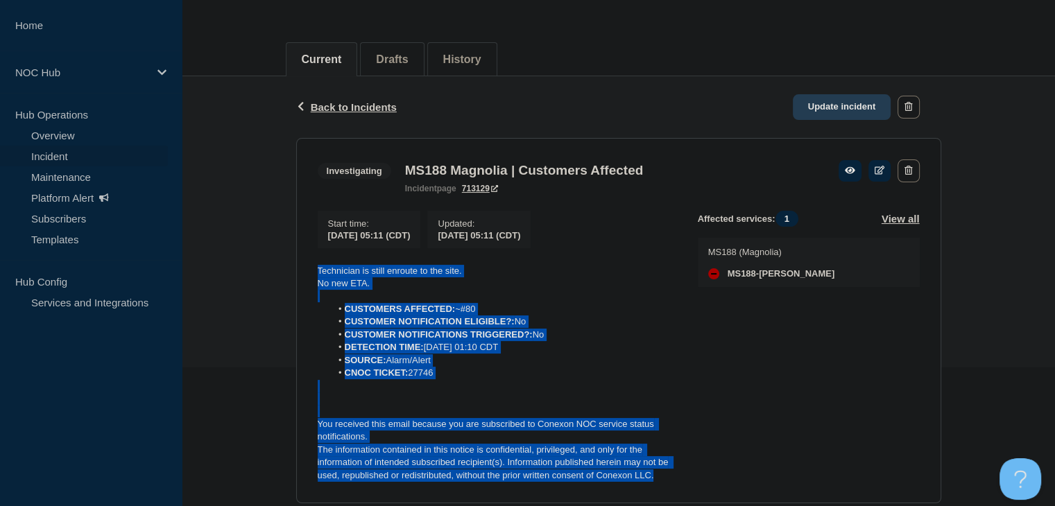
click at [860, 109] on link "Update incident" at bounding box center [842, 107] width 99 height 26
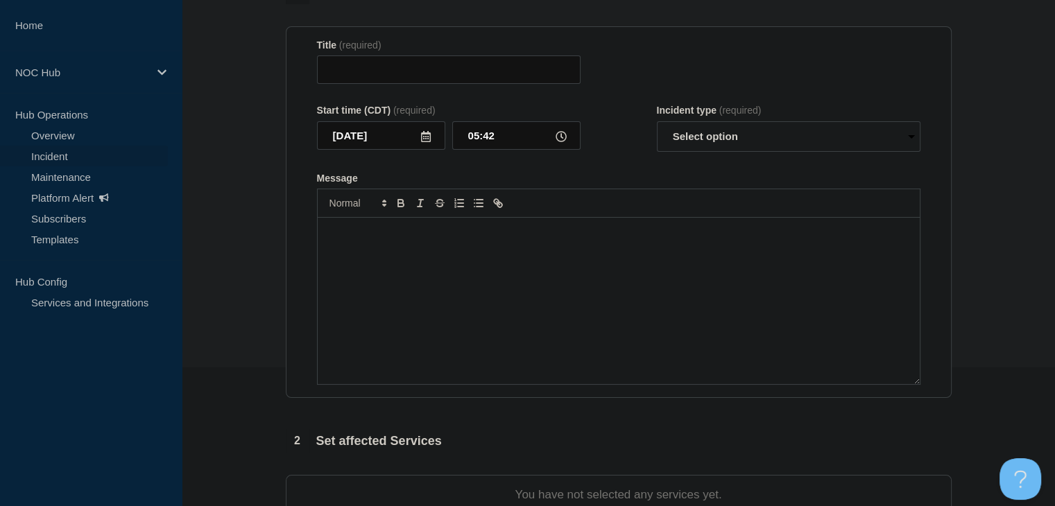
type input "MS188 Magnolia | Customers Affected"
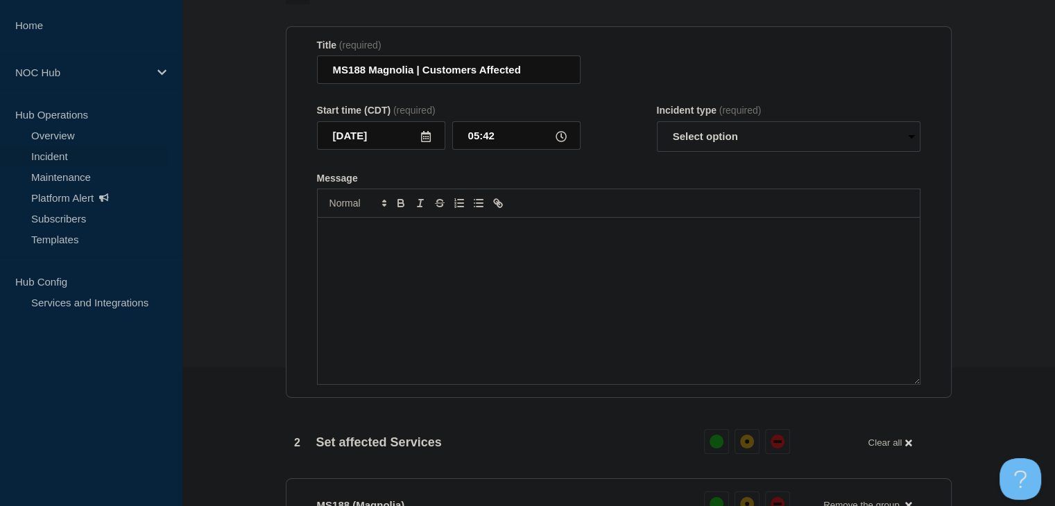
click at [546, 291] on div "Message" at bounding box center [619, 301] width 602 height 167
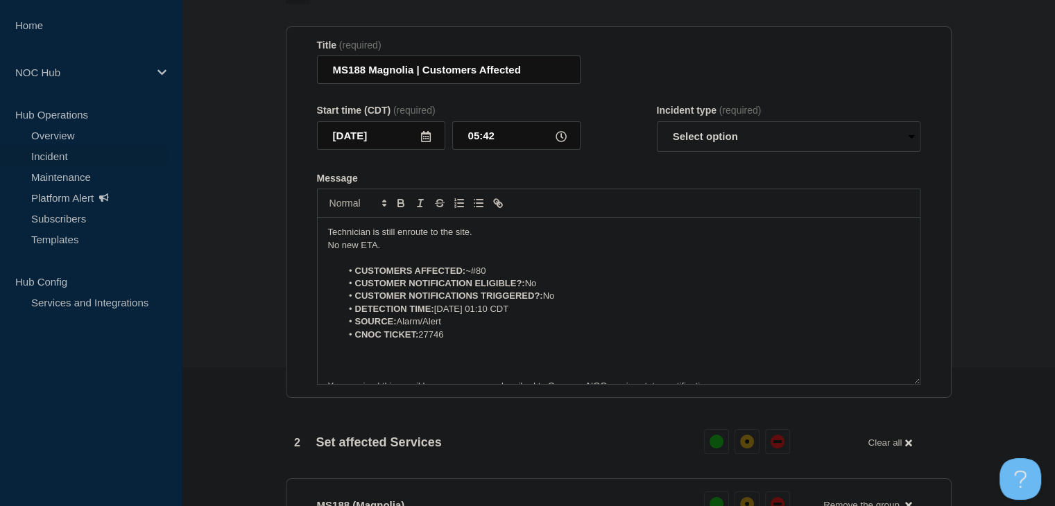
scroll to position [32, 0]
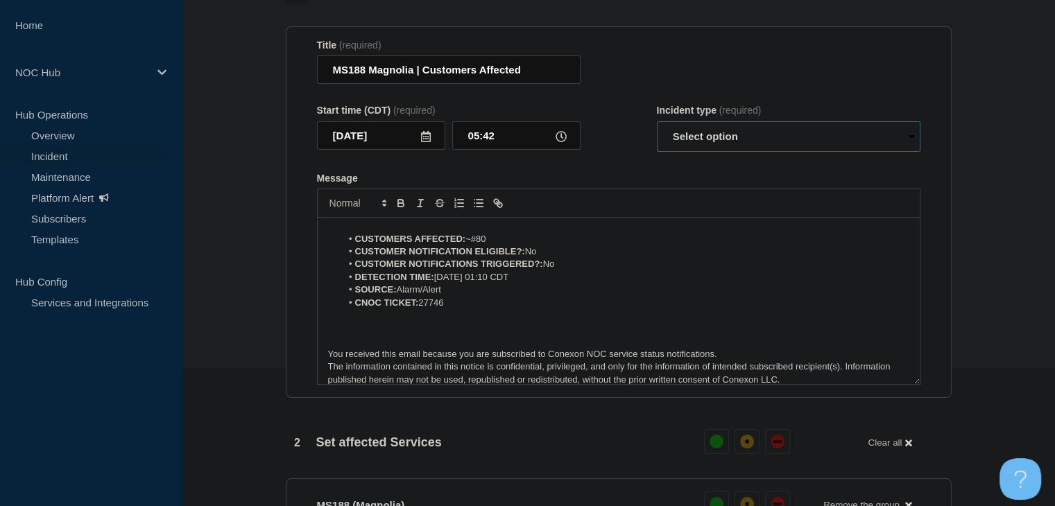
drag, startPoint x: 702, startPoint y: 164, endPoint x: 702, endPoint y: 177, distance: 12.5
click at [702, 152] on select "Select option Investigating Identified Monitoring Resolved" at bounding box center [789, 136] width 264 height 31
select select "investigating"
click at [657, 149] on select "Select option Investigating Identified Monitoring Resolved" at bounding box center [789, 136] width 264 height 31
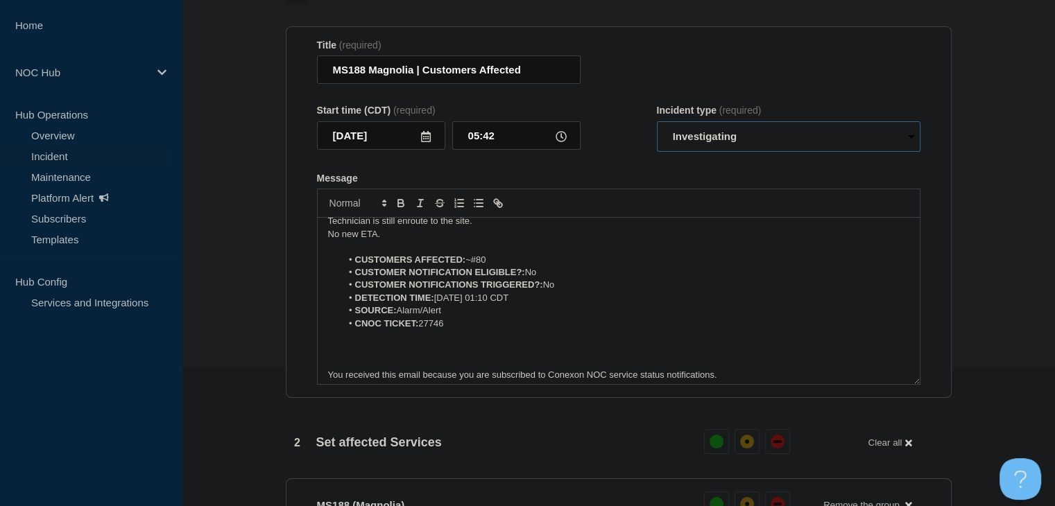
scroll to position [0, 0]
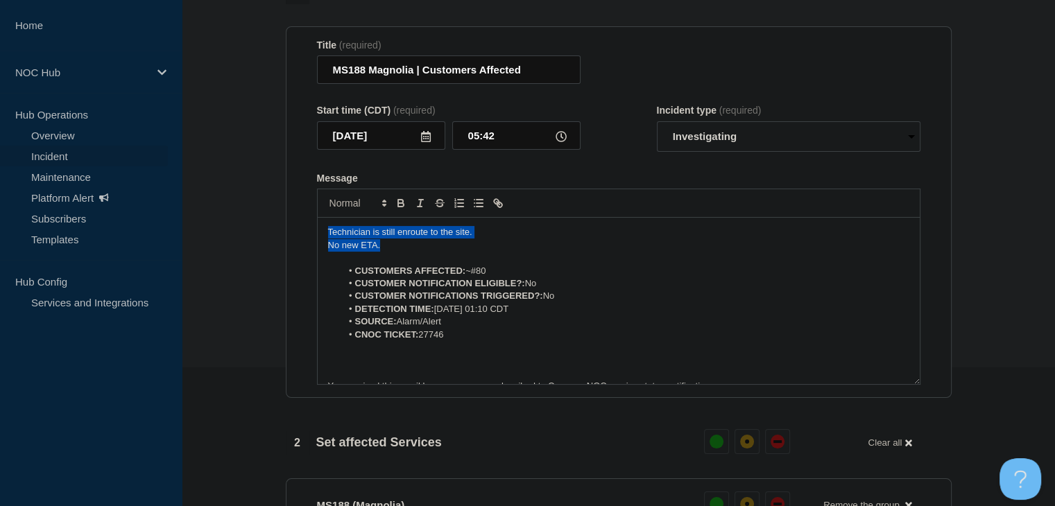
drag, startPoint x: 402, startPoint y: 275, endPoint x: 201, endPoint y: 233, distance: 206.3
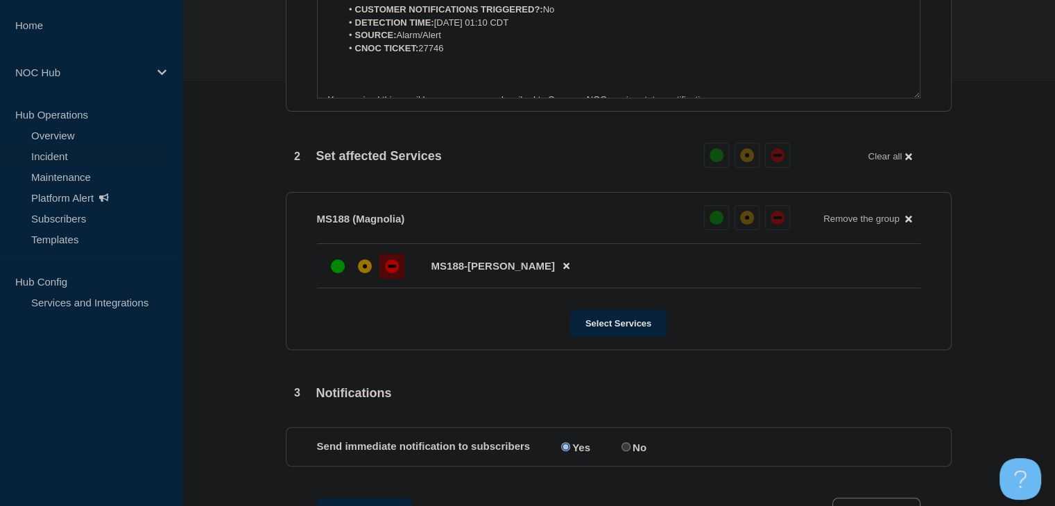
scroll to position [694, 0]
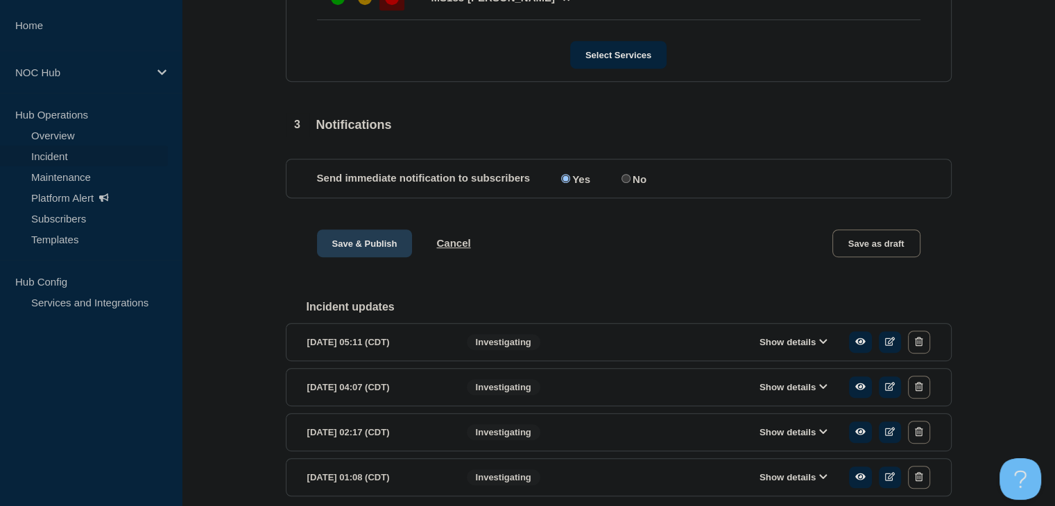
click at [386, 257] on button "Save & Publish" at bounding box center [365, 244] width 96 height 28
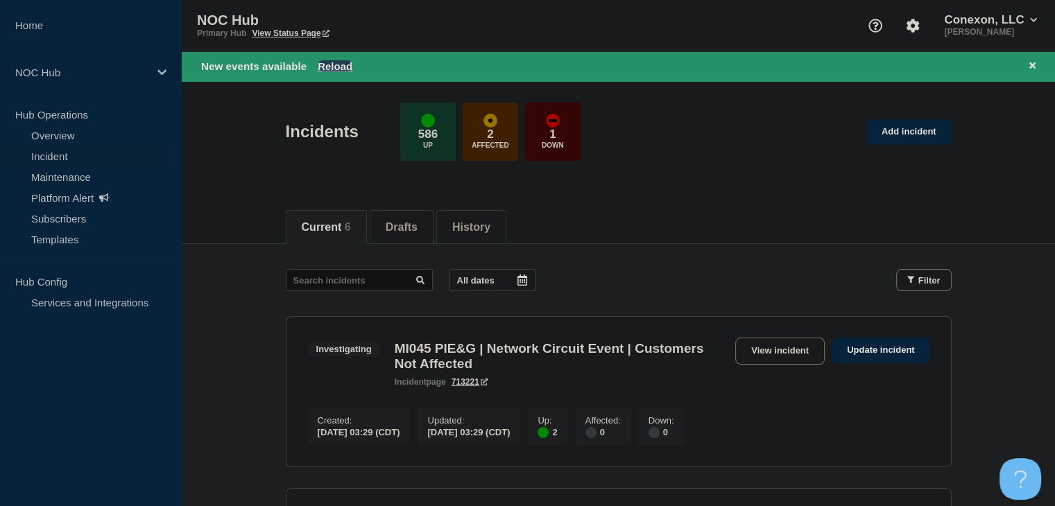
click at [341, 60] on button "Reload" at bounding box center [335, 66] width 35 height 12
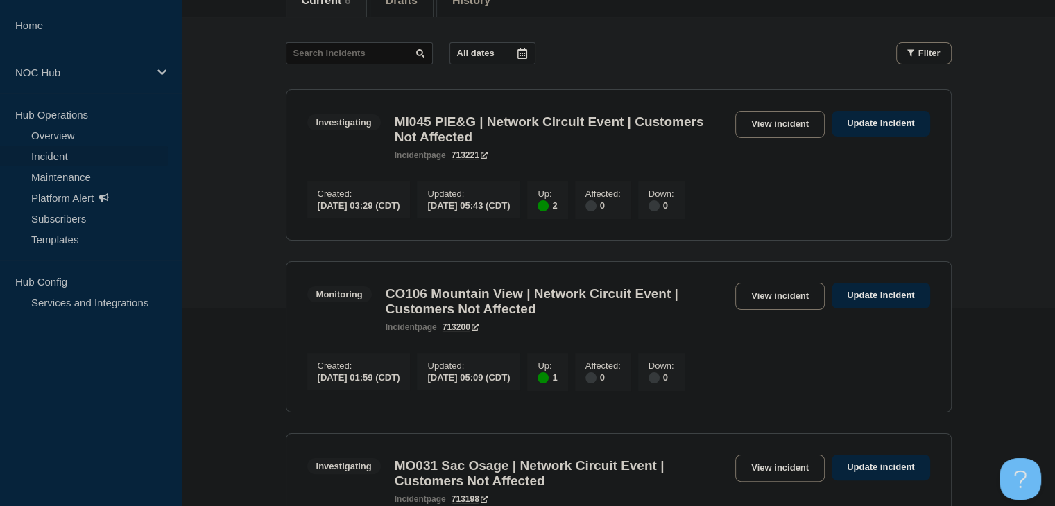
scroll to position [208, 0]
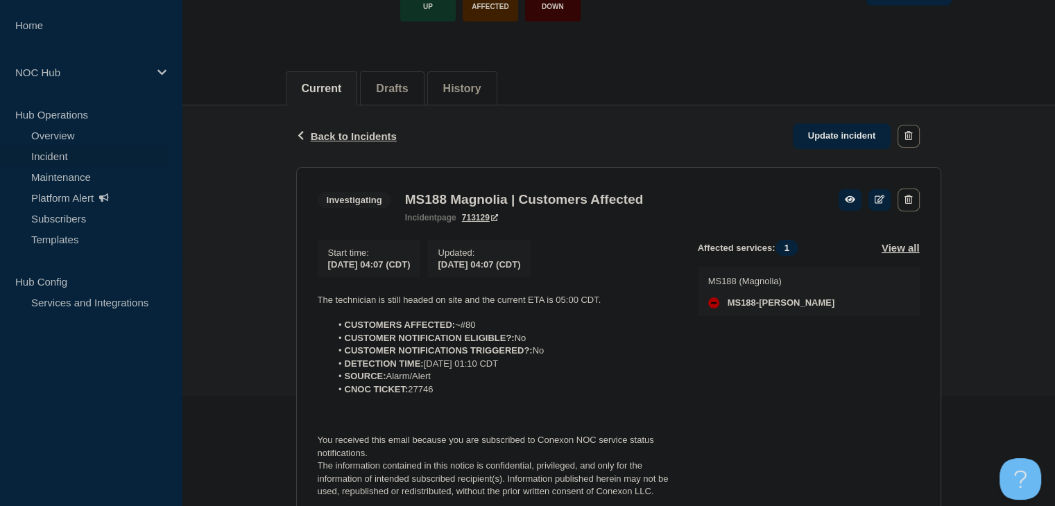
scroll to position [208, 0]
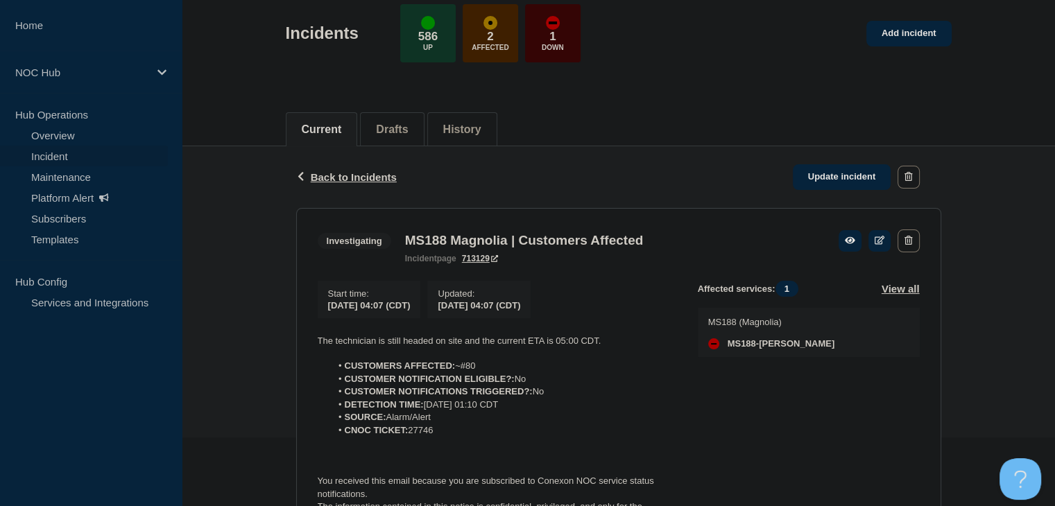
scroll to position [139, 0]
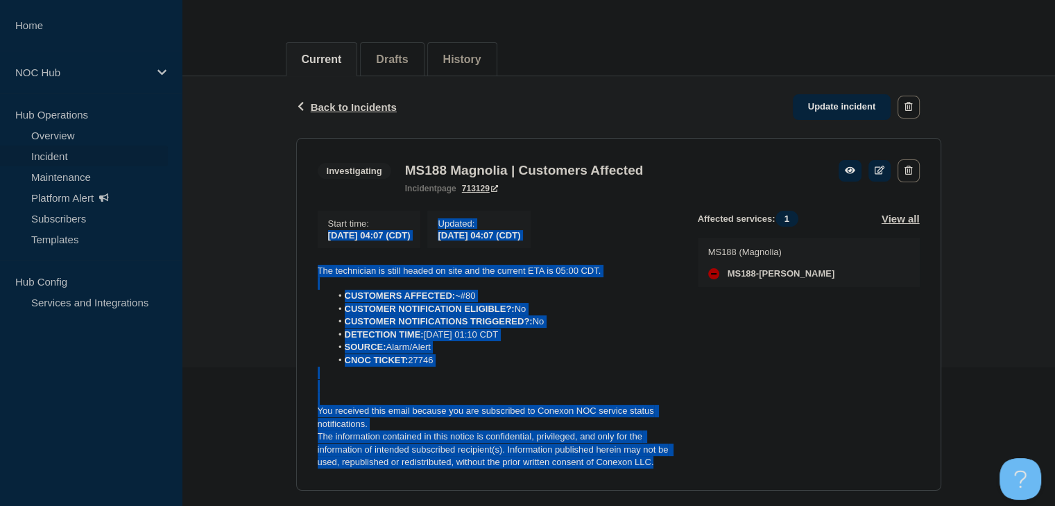
drag, startPoint x: 399, startPoint y: 353, endPoint x: 260, endPoint y: 242, distance: 177.7
click at [260, 242] on div "Back Back to Incidents Update incident Investigating MS188 Magnolia | Customers…" at bounding box center [619, 368] width 874 height 585
click at [495, 380] on p at bounding box center [497, 373] width 358 height 12
drag, startPoint x: 659, startPoint y: 475, endPoint x: 289, endPoint y: 278, distance: 419.0
click at [289, 278] on div "Back Back to Incidents Update incident Investigating MS188 Magnolia | Customers…" at bounding box center [619, 368] width 666 height 585
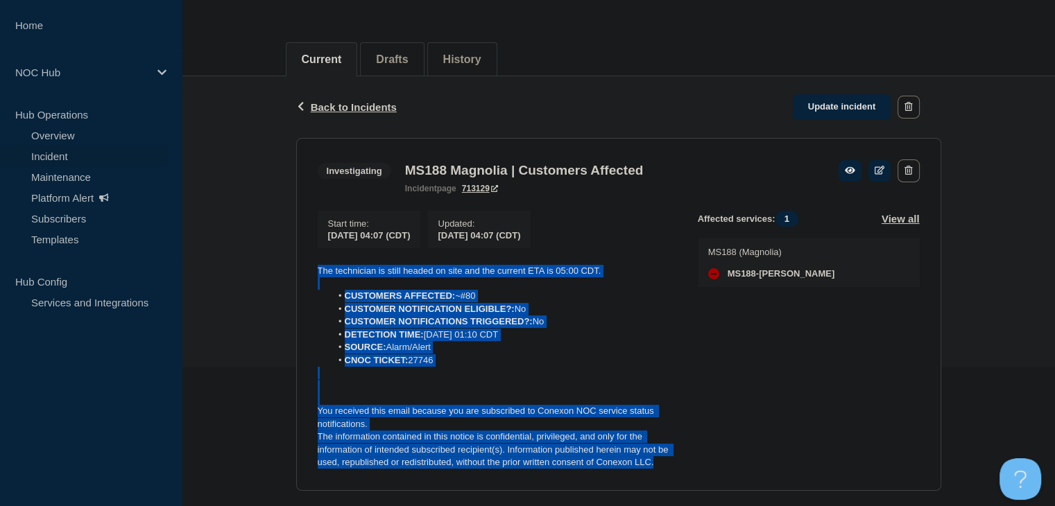
copy div "The technician is still headed on site and the current ETA is 05:00 CDT. CUSTOM…"
click at [853, 114] on link "Update incident" at bounding box center [842, 107] width 99 height 26
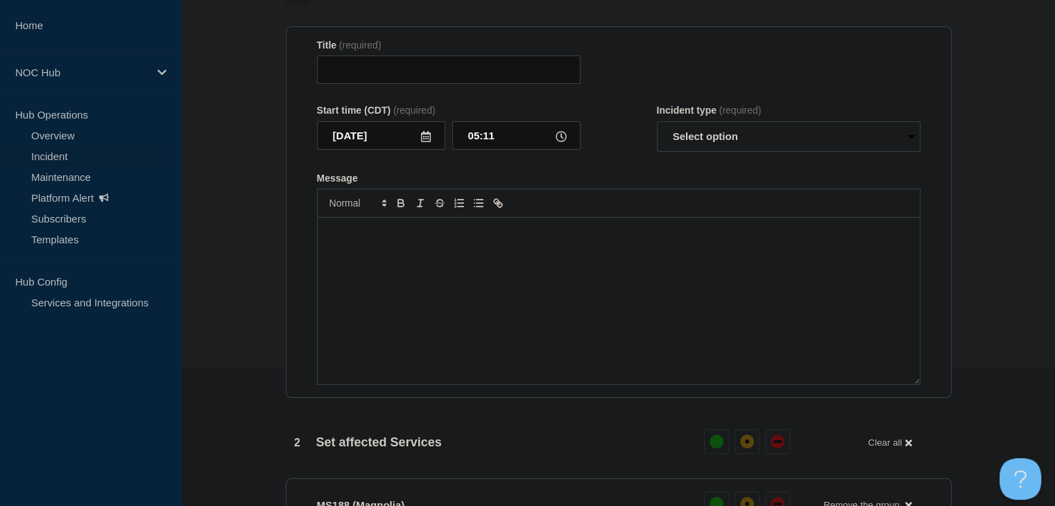
type input "MS188 Magnolia | Customers Affected"
click at [560, 311] on div "Message" at bounding box center [619, 301] width 602 height 167
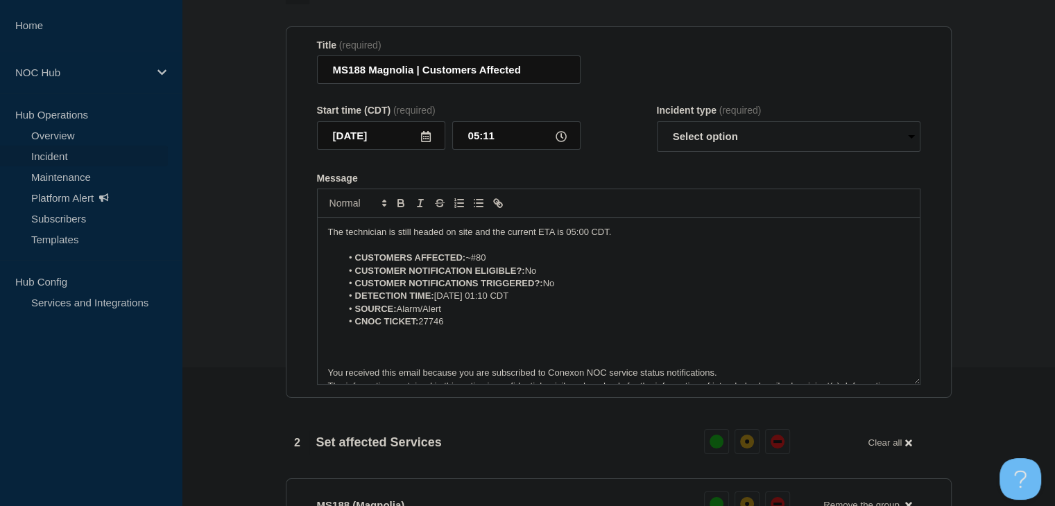
click at [639, 239] on p "The technician is still headed on site and the current ETA is 05:00 CDT." at bounding box center [618, 232] width 581 height 12
drag, startPoint x: 639, startPoint y: 256, endPoint x: 301, endPoint y: 252, distance: 337.9
click at [301, 252] on section "Title (required) MS188 Magnolia | Customers Affected Start time (CDT) (required…" at bounding box center [619, 212] width 666 height 373
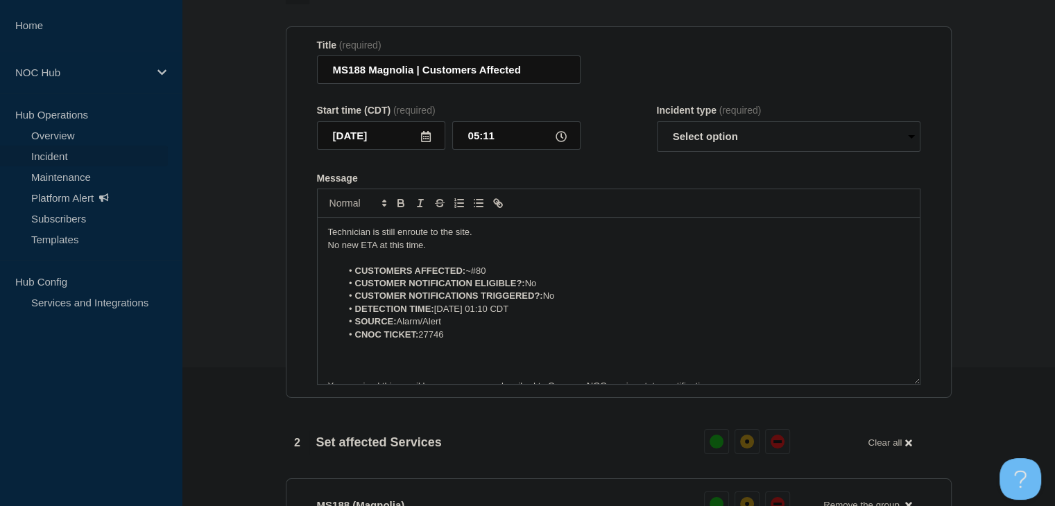
click at [437, 252] on p "No new ETA at this time." at bounding box center [618, 245] width 581 height 12
drag, startPoint x: 450, startPoint y: 275, endPoint x: 304, endPoint y: 275, distance: 145.7
click at [304, 275] on section "Title (required) MS188 Magnolia | Customers Affected Start time (CDT) (required…" at bounding box center [619, 212] width 666 height 373
click at [715, 152] on select "Select option Investigating Identified Monitoring Resolved" at bounding box center [789, 136] width 264 height 31
select select "investigating"
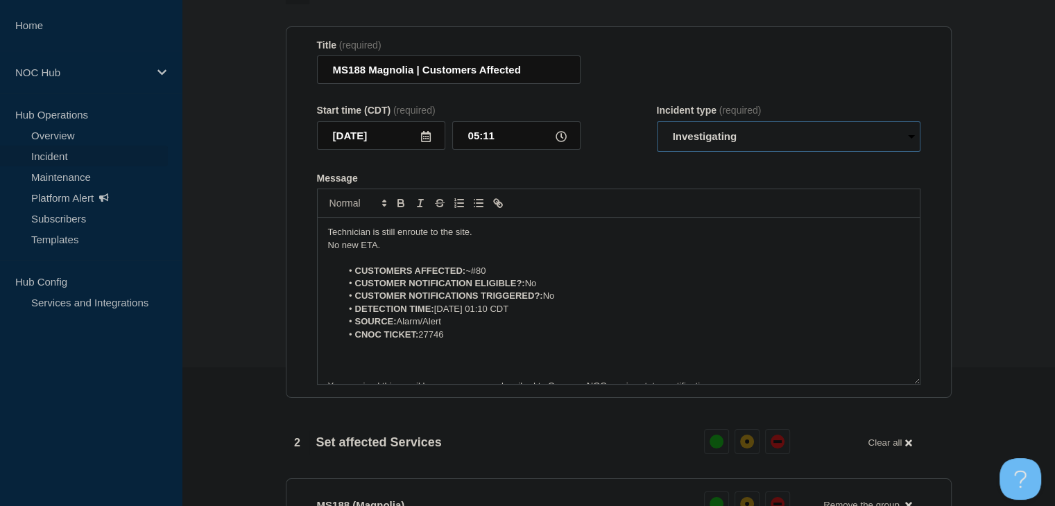
click at [657, 149] on select "Select option Investigating Identified Monitoring Resolved" at bounding box center [789, 136] width 264 height 31
click at [632, 195] on form "Title (required) MS188 Magnolia | Customers Affected Start time (CDT) (required…" at bounding box center [619, 213] width 604 height 346
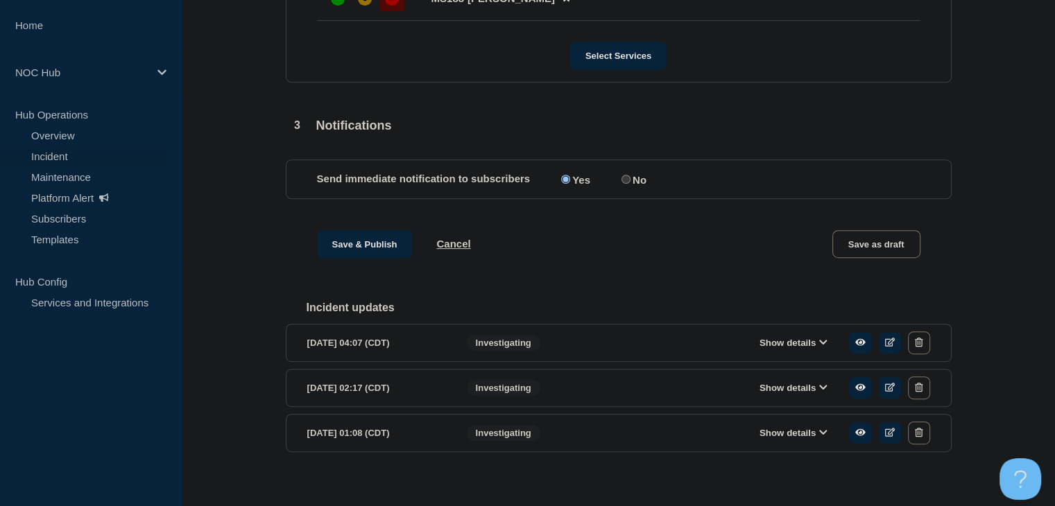
scroll to position [694, 0]
click at [351, 257] on button "Save & Publish" at bounding box center [365, 244] width 96 height 28
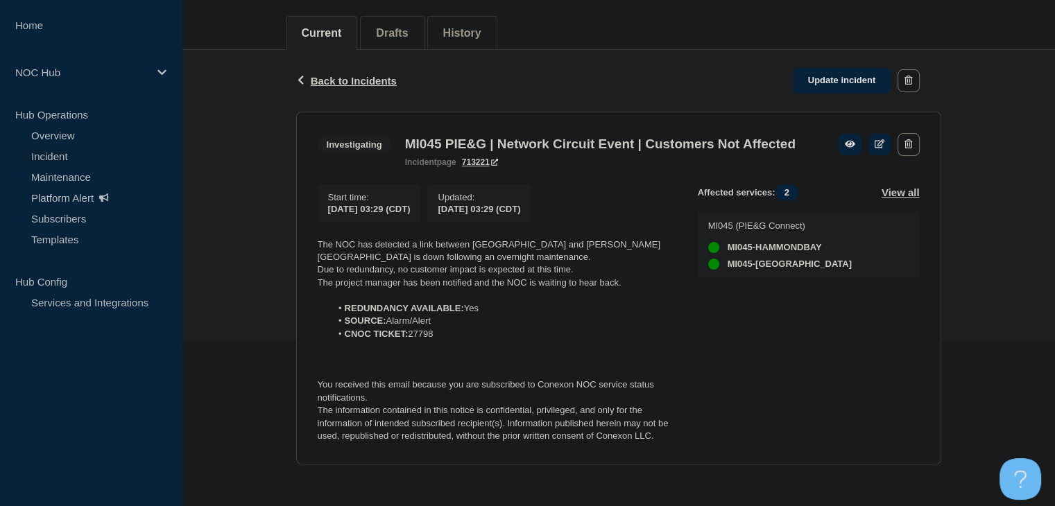
scroll to position [189, 0]
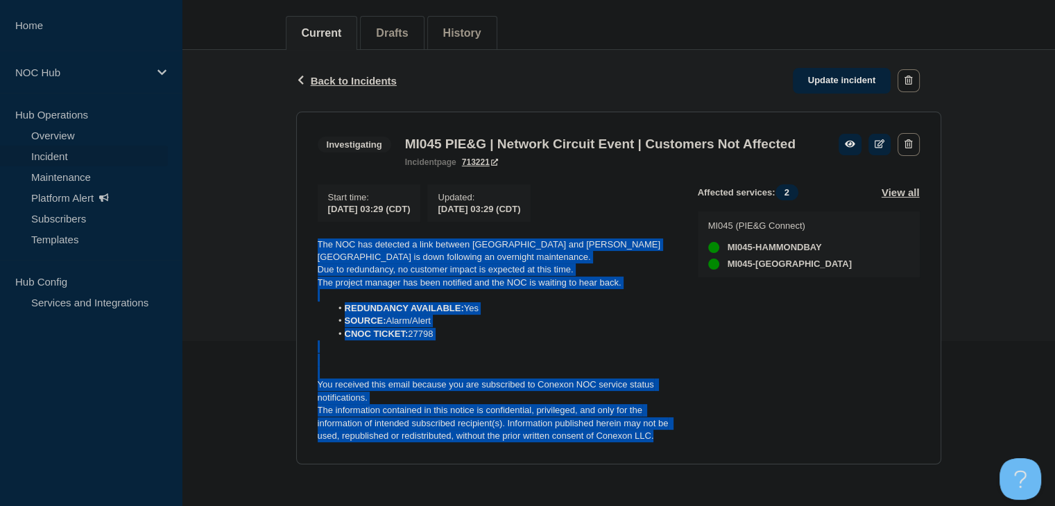
drag, startPoint x: 669, startPoint y: 441, endPoint x: 296, endPoint y: 232, distance: 428.1
click at [296, 232] on section "Investigating MI045 PIE&G | Network Circuit Event | Customers Not Affected inci…" at bounding box center [618, 288] width 645 height 353
copy div "The NOC has detected a link between Millersburg and Hammond Bay is down followi…"
click at [811, 68] on link "Update incident" at bounding box center [842, 81] width 99 height 26
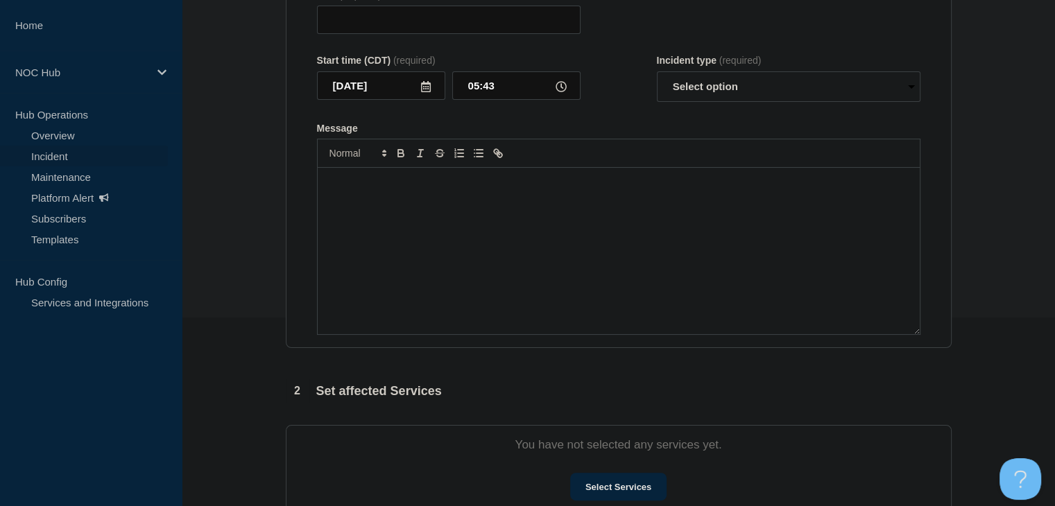
type input "MI045 PIE&G | Network Circuit Event | Customers Not Affected"
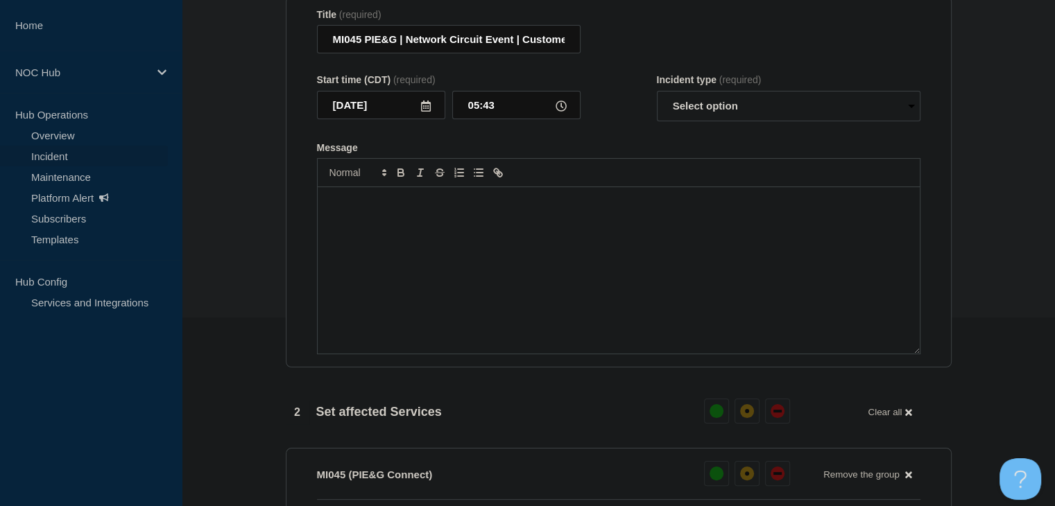
click at [572, 312] on div "Message" at bounding box center [619, 270] width 602 height 167
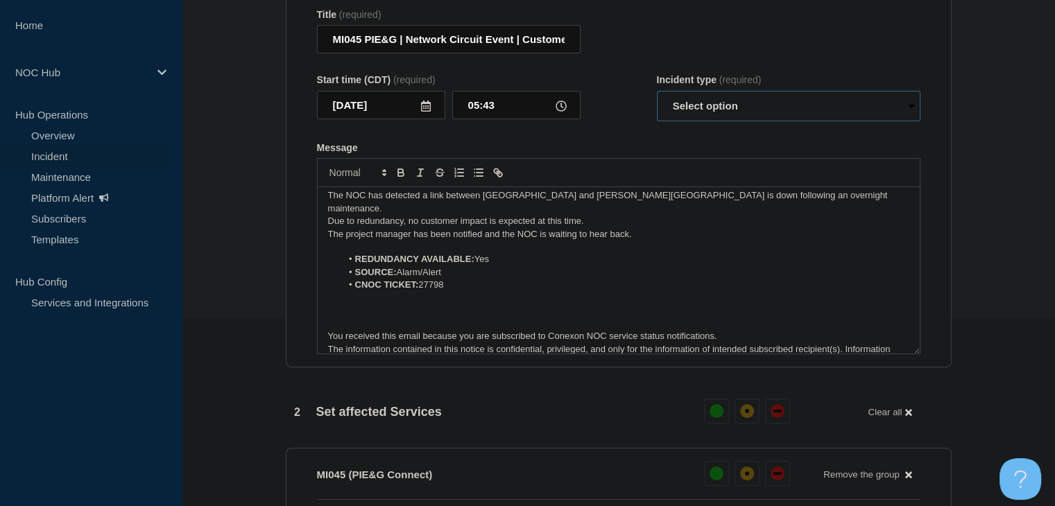
click at [704, 110] on select "Select option Investigating Identified Monitoring Resolved" at bounding box center [789, 106] width 264 height 31
select select "investigating"
click at [657, 99] on select "Select option Investigating Identified Monitoring Resolved" at bounding box center [789, 106] width 264 height 31
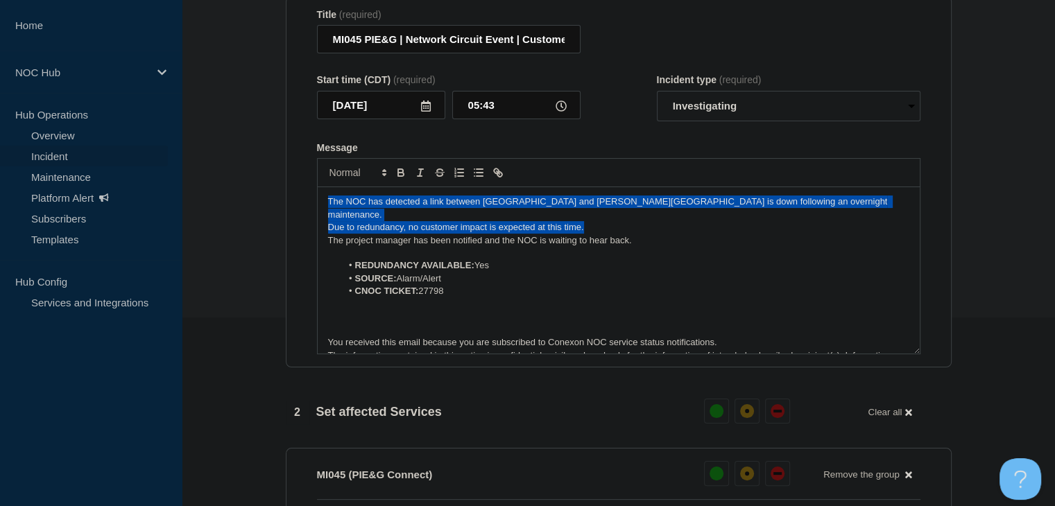
drag, startPoint x: 668, startPoint y: 229, endPoint x: 233, endPoint y: 176, distance: 438.3
click at [233, 176] on section "1 Provide details Title (required) MI045 PIE&G | Network Circuit Event | Custom…" at bounding box center [619, 462] width 874 height 1024
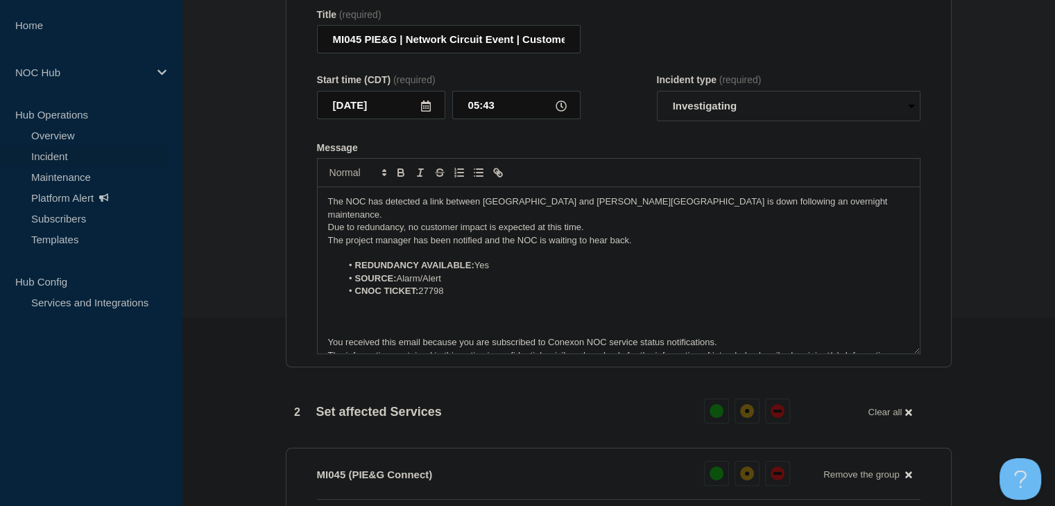
drag, startPoint x: 500, startPoint y: 239, endPoint x: 616, endPoint y: 250, distance: 116.5
click at [501, 239] on p "The project manager has been notified and the NOC is waiting to hear back." at bounding box center [618, 241] width 581 height 12
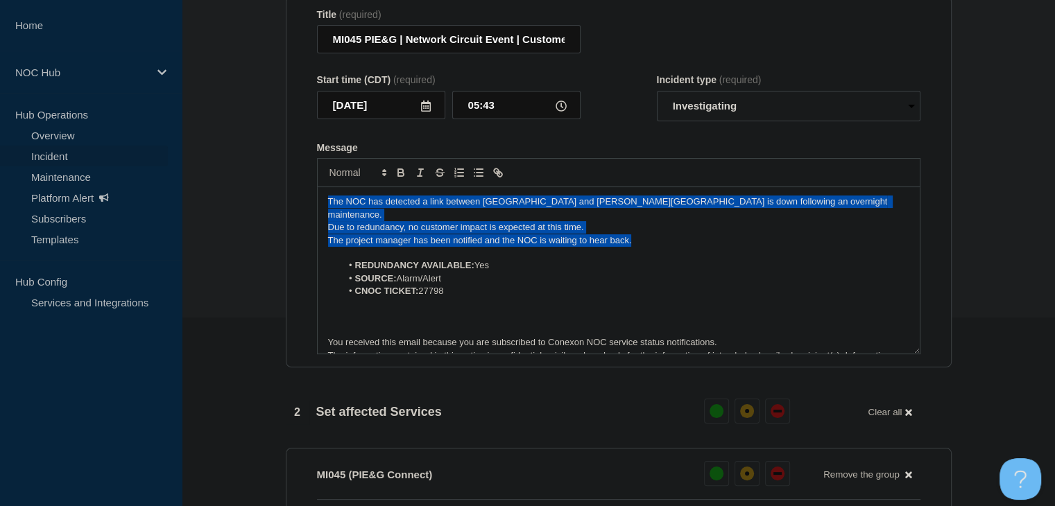
drag, startPoint x: 667, startPoint y: 240, endPoint x: 251, endPoint y: 192, distance: 418.3
click at [251, 192] on section "1 Provide details Title (required) MI045 PIE&G | Network Circuit Event | Custom…" at bounding box center [619, 462] width 874 height 1024
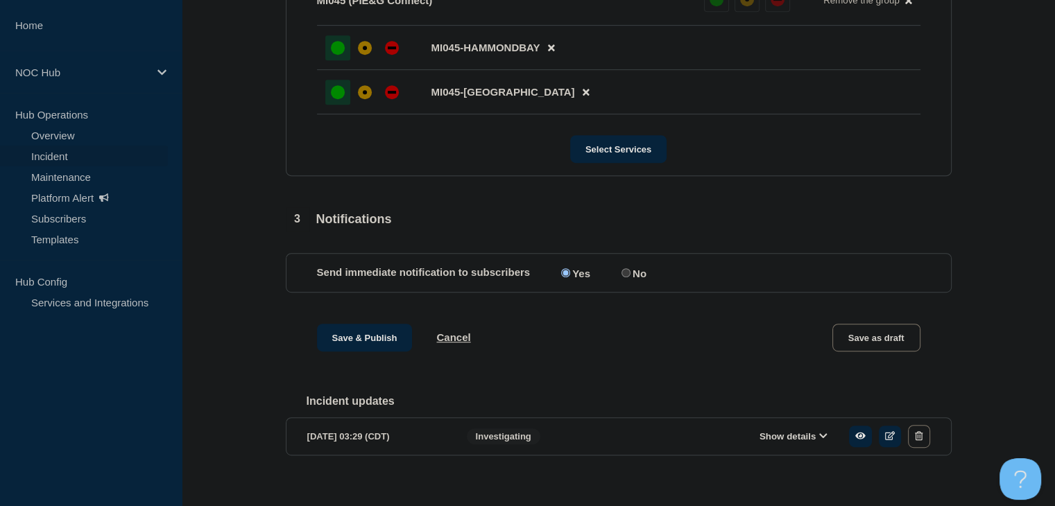
scroll to position [691, 0]
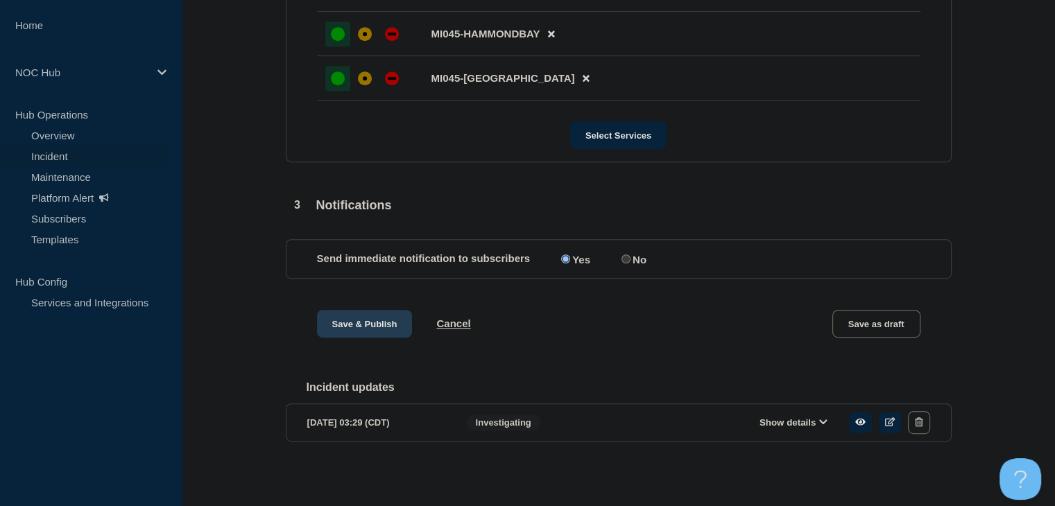
click at [347, 312] on button "Save & Publish" at bounding box center [365, 324] width 96 height 28
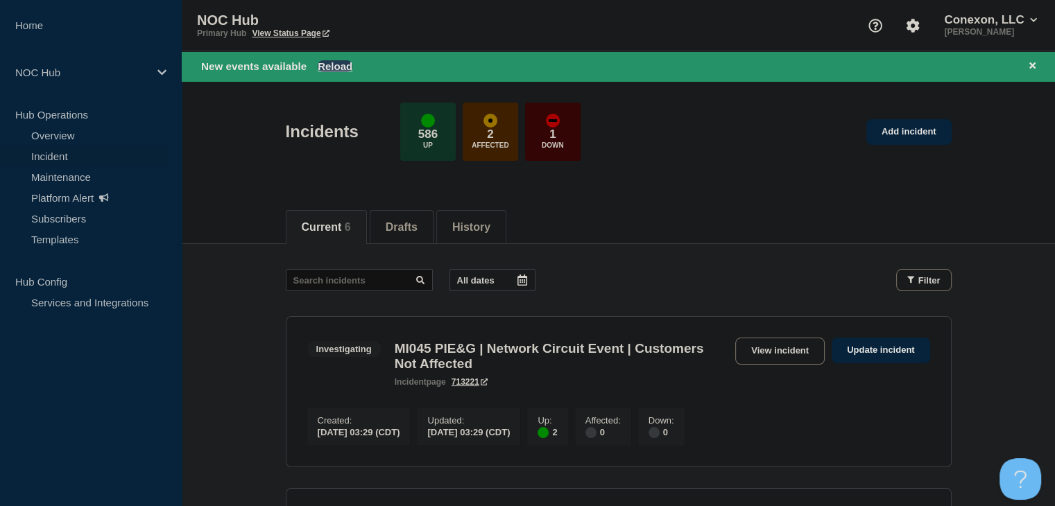
click at [341, 67] on button "Reload" at bounding box center [335, 66] width 35 height 12
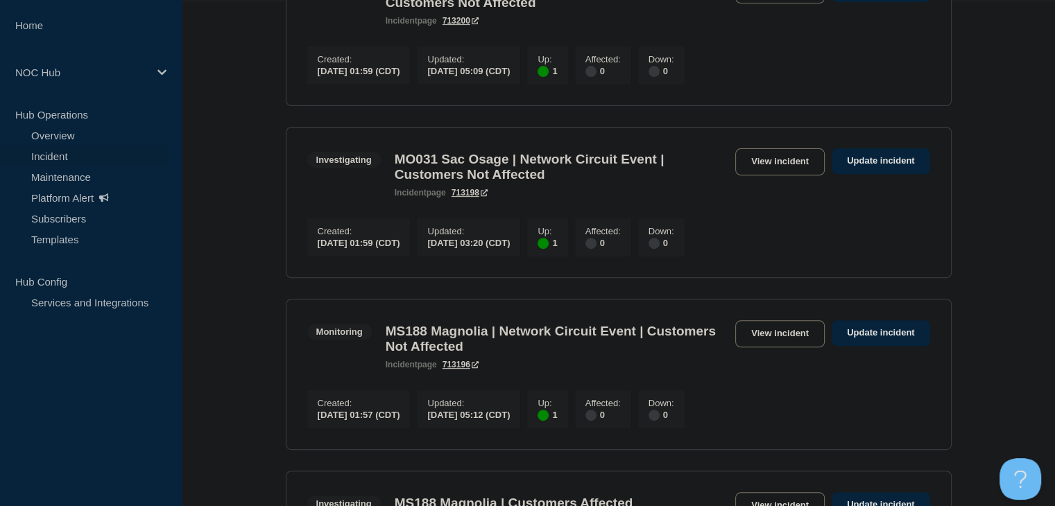
scroll to position [763, 0]
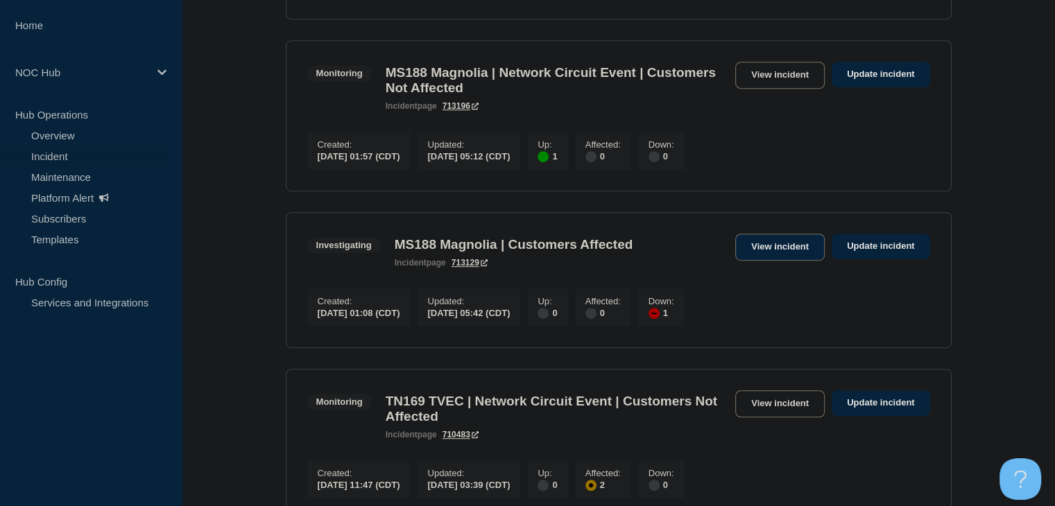
click at [774, 261] on link "View incident" at bounding box center [780, 247] width 90 height 27
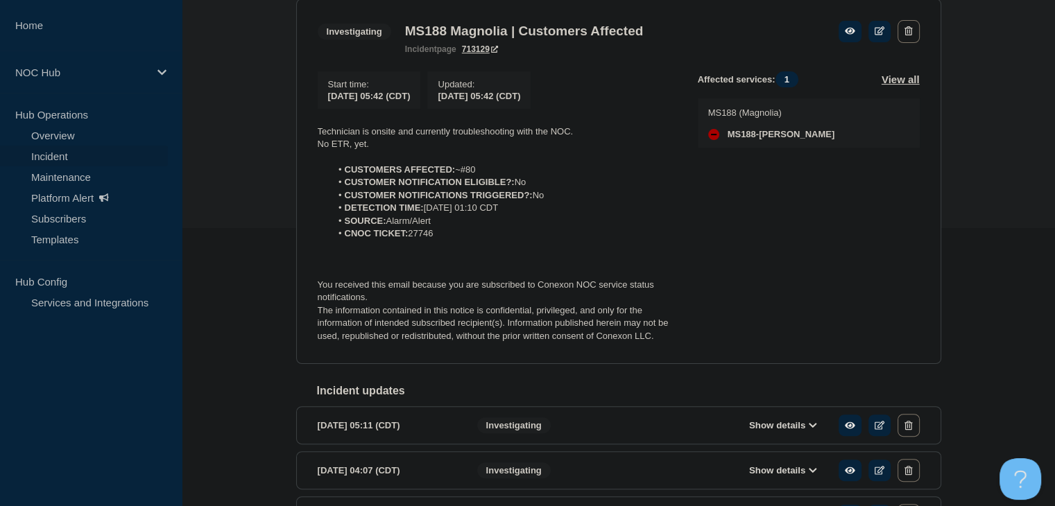
scroll to position [208, 0]
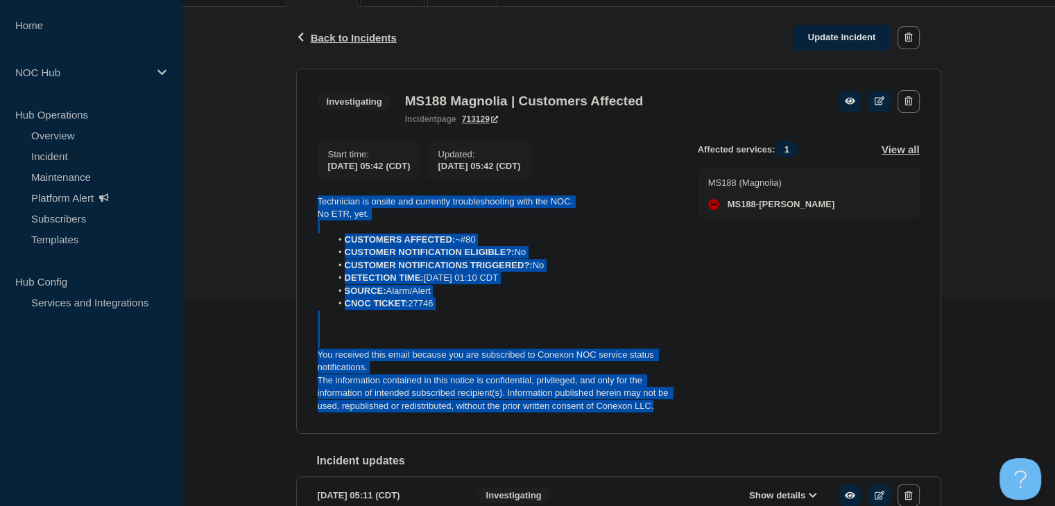
drag, startPoint x: 667, startPoint y: 415, endPoint x: 308, endPoint y: 201, distance: 418.1
click at [308, 201] on section "Investigating MS188 Magnolia | Customers Affected incident page 713129 Start ti…" at bounding box center [618, 252] width 645 height 366
copy div "Technician is onsite and currently troubleshooting with the NOC. No ETR, yet. C…"
click at [861, 41] on link "Update incident" at bounding box center [842, 38] width 99 height 26
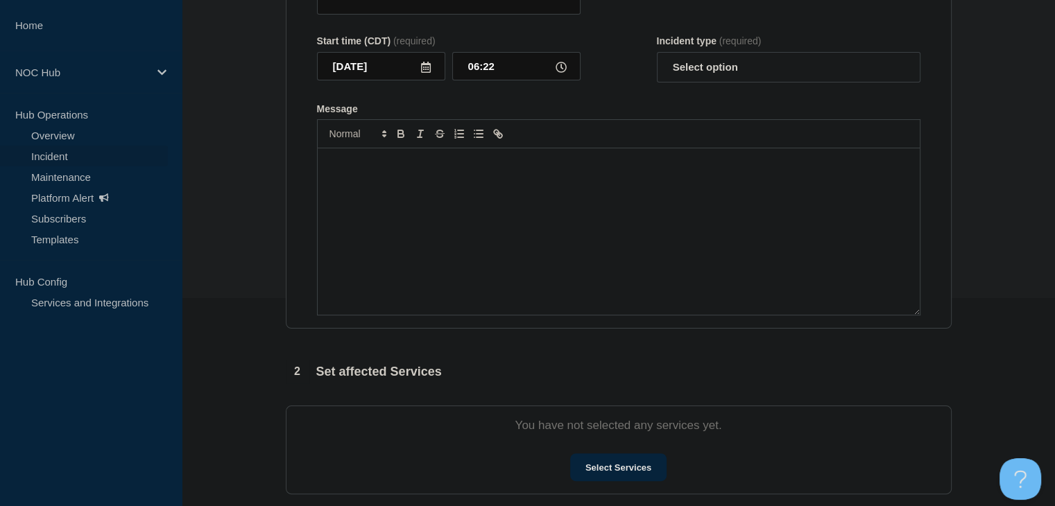
type input "MS188 Magnolia | Customers Affected"
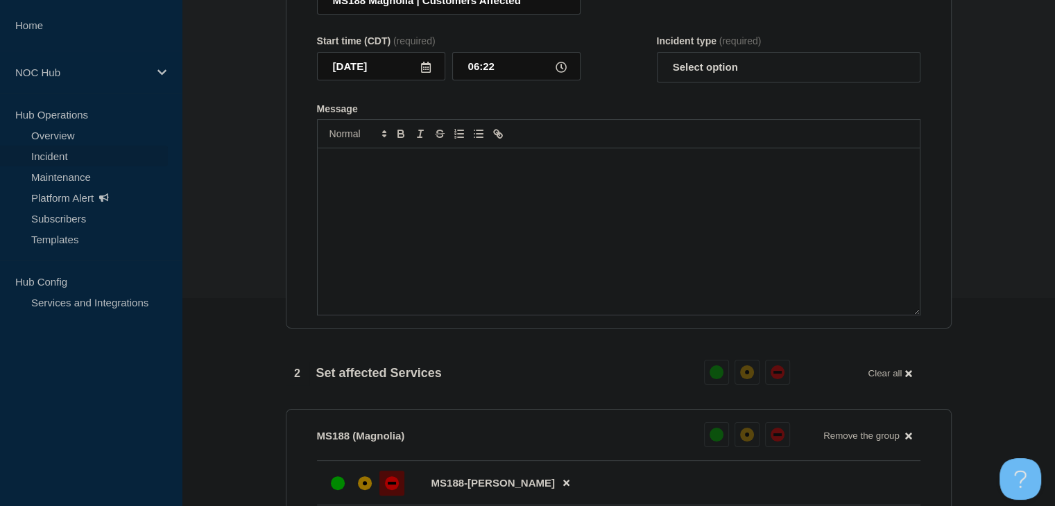
click at [580, 264] on div "Message" at bounding box center [619, 231] width 602 height 167
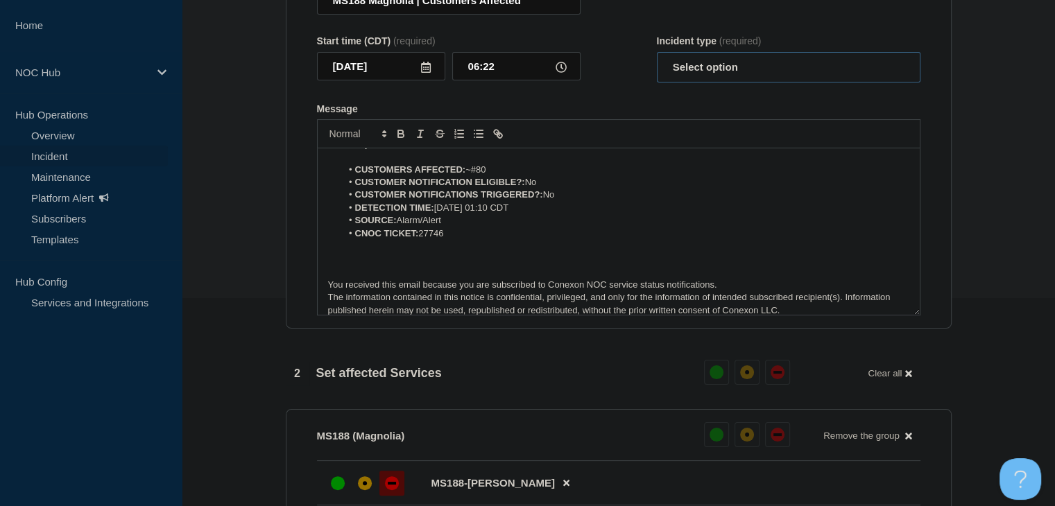
click at [692, 83] on select "Select option Investigating Identified Monitoring Resolved" at bounding box center [789, 67] width 264 height 31
select select "investigating"
click at [657, 80] on select "Select option Investigating Identified Monitoring Resolved" at bounding box center [789, 67] width 264 height 31
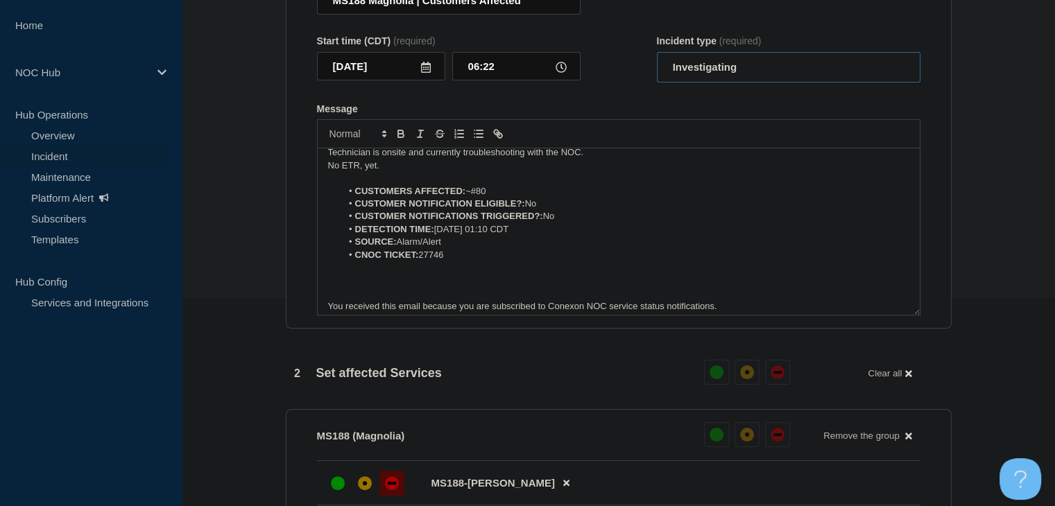
scroll to position [0, 0]
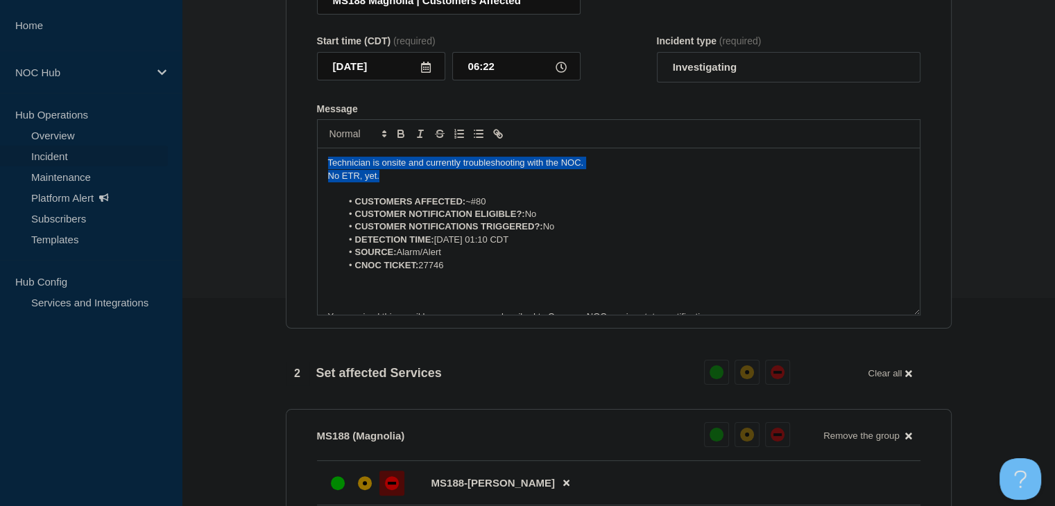
drag, startPoint x: 416, startPoint y: 206, endPoint x: 283, endPoint y: 174, distance: 137.0
click at [283, 174] on div "1 Provide details Title (required) MS188 Magnolia | Customers Affected Start ti…" at bounding box center [619, 491] width 682 height 1160
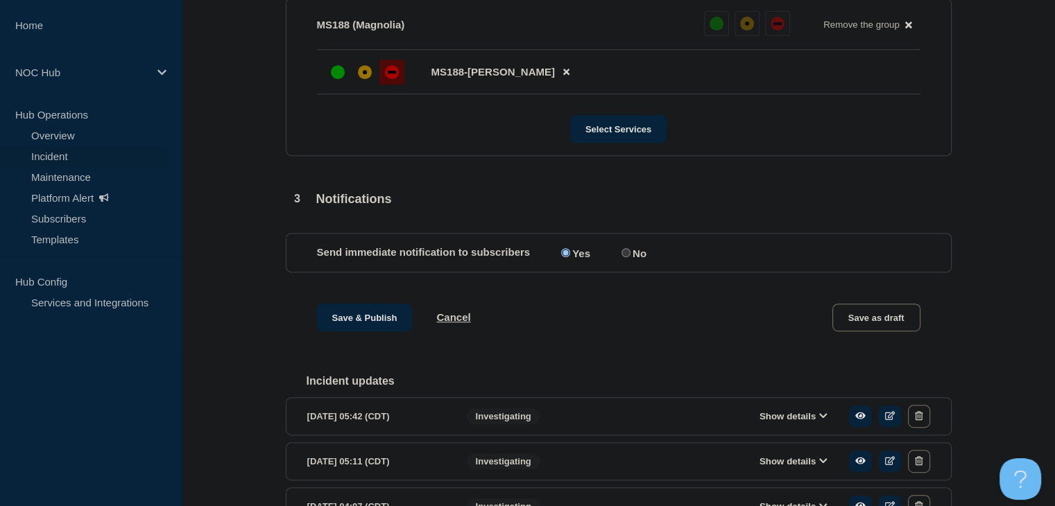
scroll to position [624, 0]
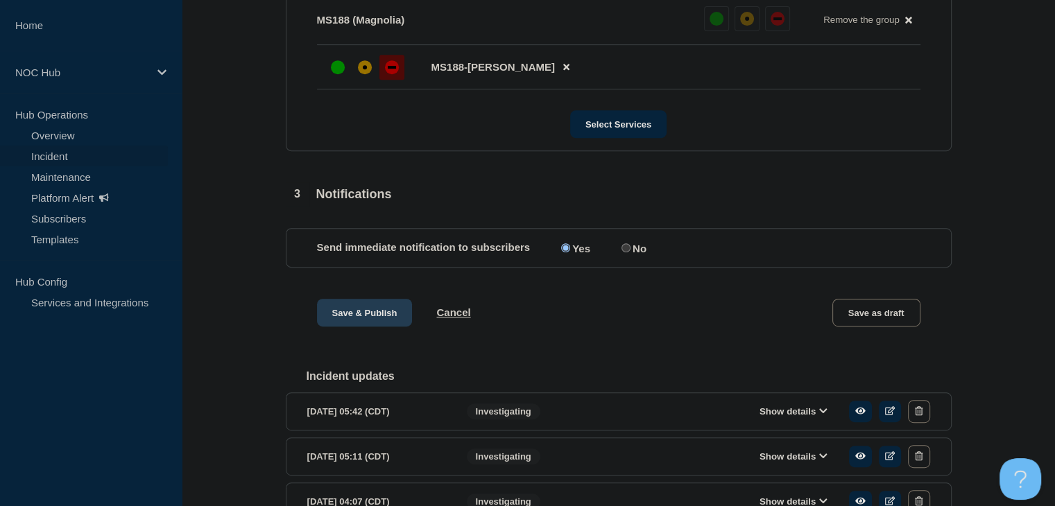
click at [366, 327] on button "Save & Publish" at bounding box center [365, 313] width 96 height 28
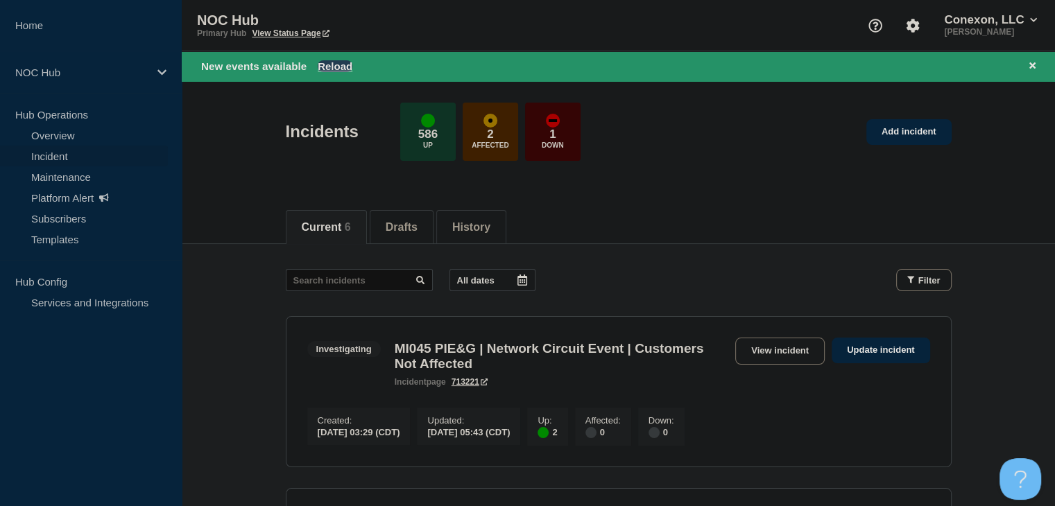
click at [345, 67] on button "Reload" at bounding box center [335, 66] width 35 height 12
